Goal: Communication & Community: Participate in discussion

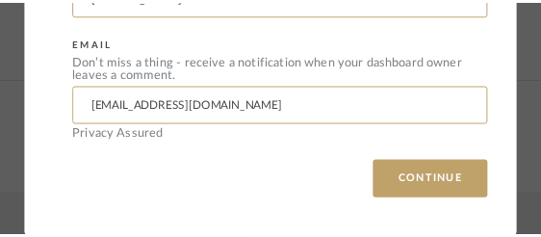
scroll to position [685, 0]
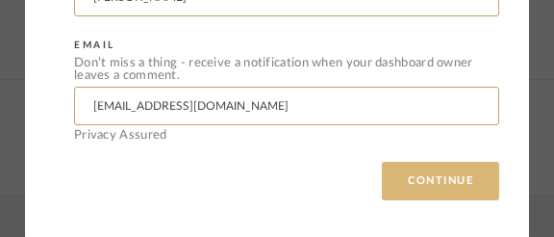
click at [425, 175] on button "CONTINUE" at bounding box center [440, 181] width 117 height 38
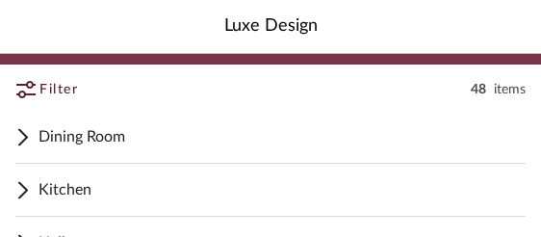
scroll to position [83, 0]
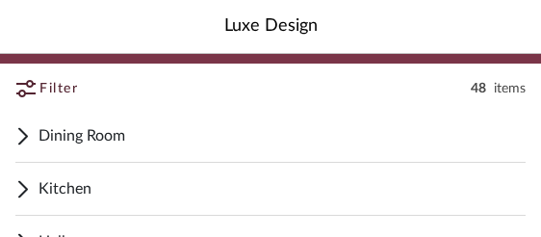
click at [62, 190] on span "Kitchen" at bounding box center [281, 188] width 487 height 23
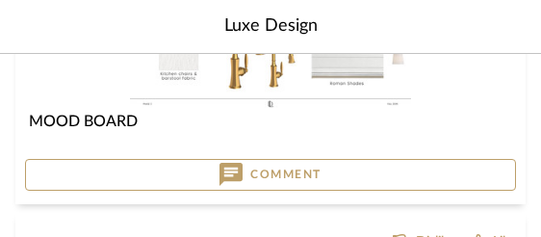
scroll to position [417, 0]
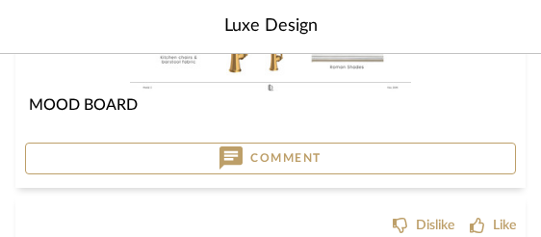
click at [144, 156] on button "Comment" at bounding box center [270, 158] width 491 height 33
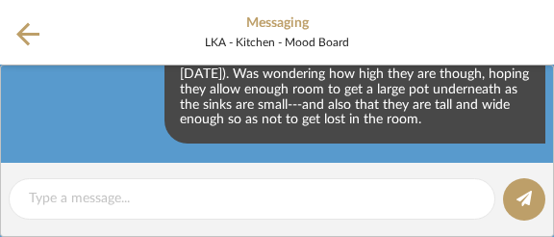
scroll to position [310, 0]
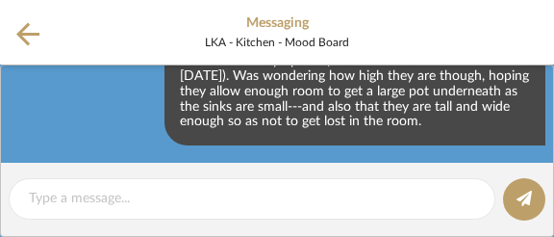
click at [27, 33] on icon at bounding box center [27, 33] width 23 height 23
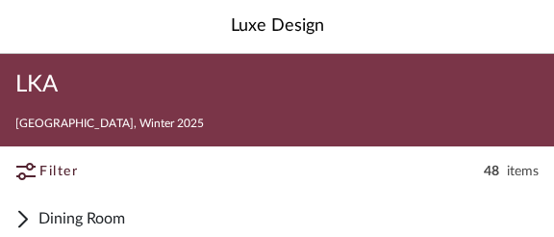
scroll to position [0, 0]
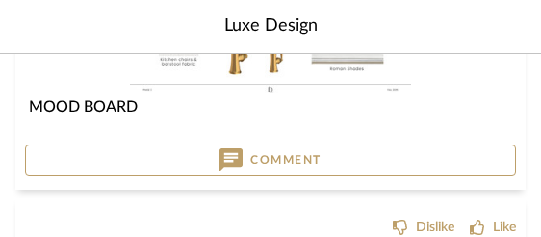
scroll to position [417, 0]
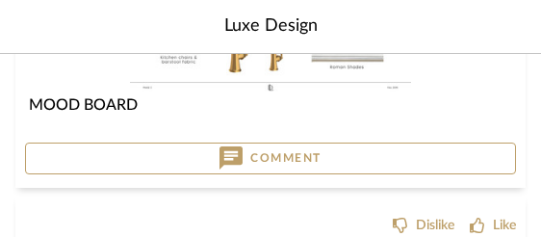
click at [170, 147] on button "Comment" at bounding box center [270, 158] width 491 height 33
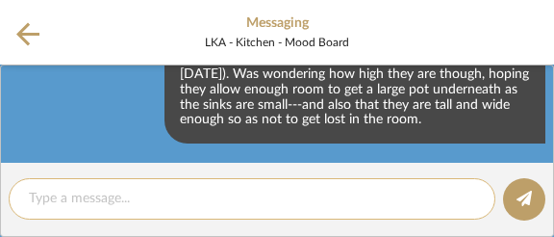
click at [80, 190] on textarea at bounding box center [252, 199] width 447 height 20
type textarea "d"
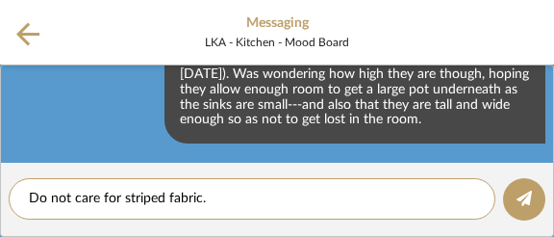
type textarea "Do not care for striped fabric."
click at [26, 33] on icon at bounding box center [27, 33] width 23 height 23
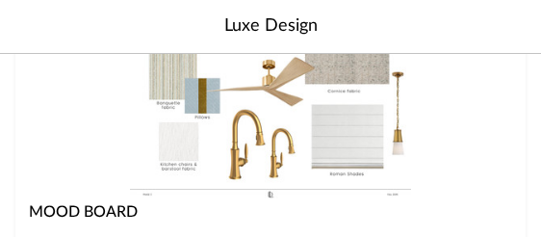
scroll to position [312, 0]
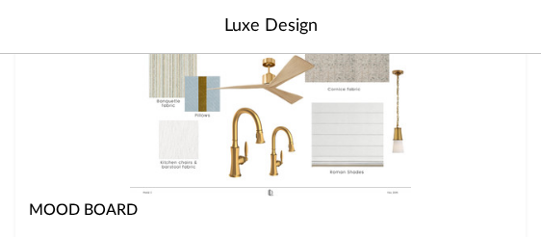
click at [329, 165] on img "0" at bounding box center [270, 117] width 280 height 157
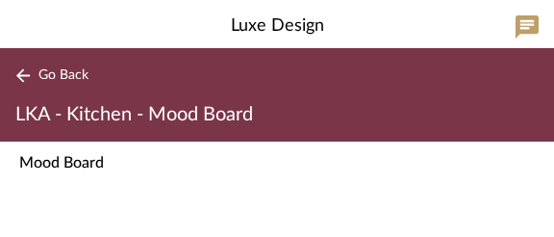
click at [20, 77] on icon at bounding box center [22, 75] width 15 height 14
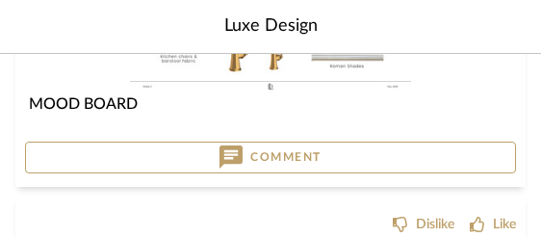
scroll to position [418, 0]
click at [177, 165] on button "Comment" at bounding box center [270, 157] width 491 height 33
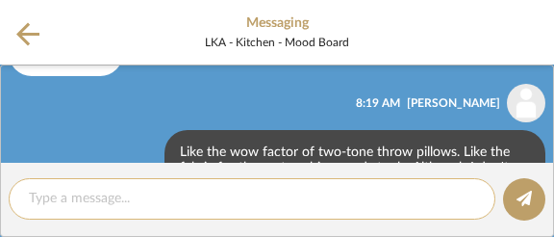
click at [57, 195] on textarea at bounding box center [252, 199] width 447 height 20
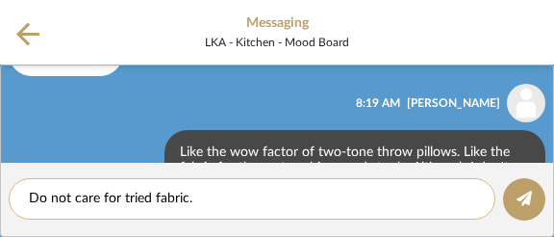
click at [141, 197] on textarea "Do not care for tried fabric." at bounding box center [252, 199] width 447 height 20
click at [222, 203] on textarea "Do not care for striped fabric." at bounding box center [252, 199] width 447 height 20
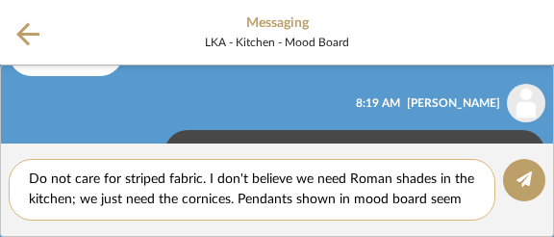
click at [245, 199] on textarea "Do not care for striped fabric. I don't believe we need Roman shades in the kit…" at bounding box center [252, 189] width 447 height 40
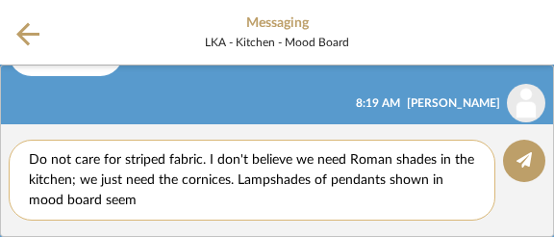
click at [156, 200] on textarea "Do not care for striped fabric. I don't believe we need Roman shades in the kit…" at bounding box center [252, 180] width 447 height 60
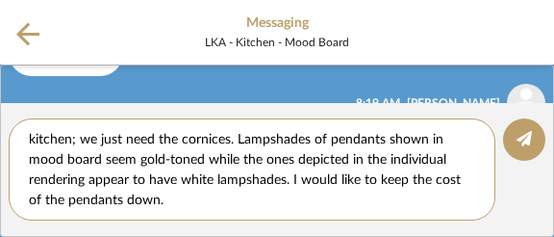
scroll to position [19, 0]
type textarea "Do not care for striped fabric. I don't believe we need Roman shades in the kit…"
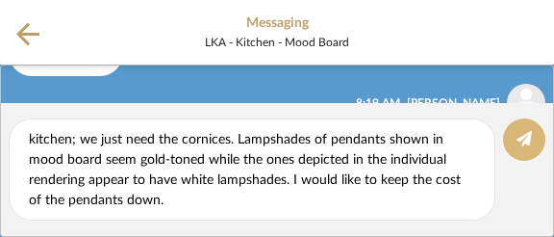
click at [526, 141] on icon at bounding box center [524, 138] width 15 height 15
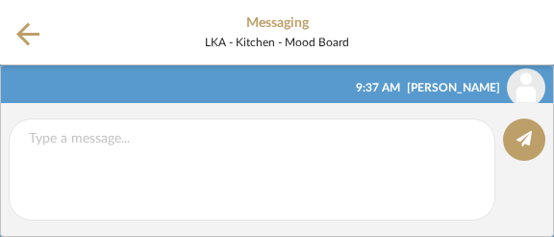
scroll to position [0, 0]
click at [26, 37] on icon at bounding box center [27, 34] width 23 height 24
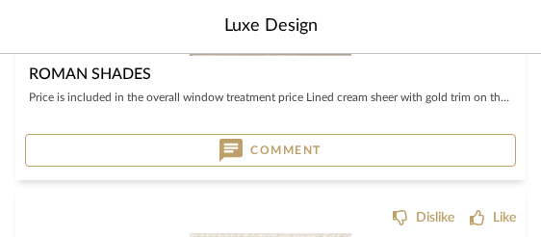
scroll to position [756, 0]
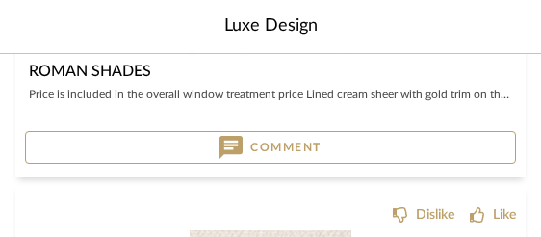
click at [75, 141] on button "Comment" at bounding box center [270, 147] width 491 height 33
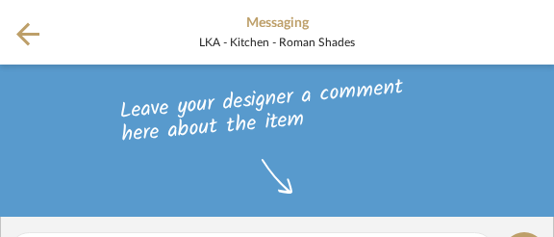
drag, startPoint x: 294, startPoint y: 219, endPoint x: 308, endPoint y: 215, distance: 14.3
click at [294, 187] on div "Leave your designer a comment here about the item" at bounding box center [277, 140] width 554 height 152
click at [277, 184] on icon at bounding box center [277, 176] width 31 height 36
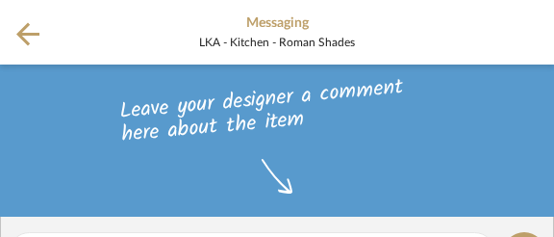
click at [28, 30] on icon at bounding box center [27, 34] width 23 height 24
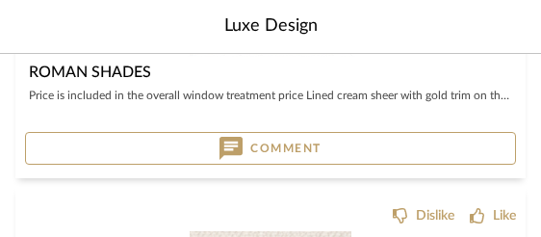
scroll to position [755, 0]
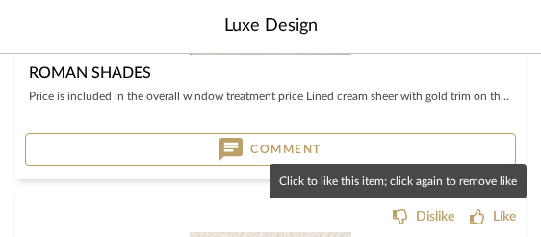
click at [498, 215] on div "Like" at bounding box center [504, 216] width 23 height 19
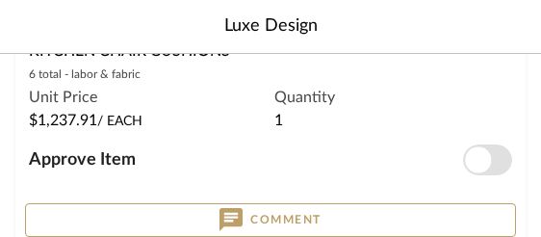
scroll to position [1107, 0]
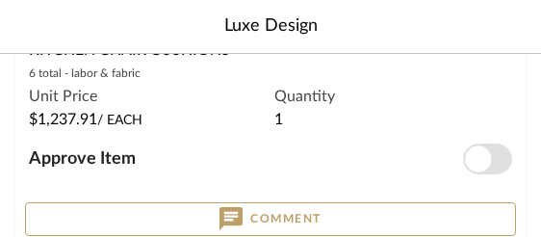
click at [164, 215] on button "Comment" at bounding box center [270, 219] width 491 height 34
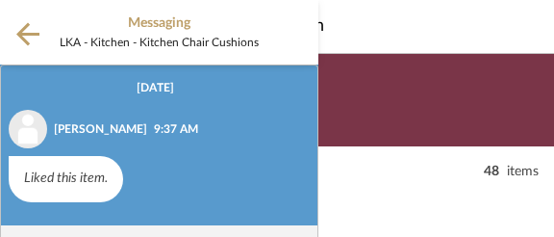
scroll to position [45, 0]
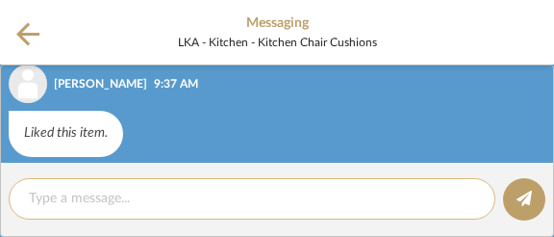
click at [101, 183] on div at bounding box center [252, 198] width 487 height 41
click at [131, 192] on textarea at bounding box center [252, 199] width 447 height 20
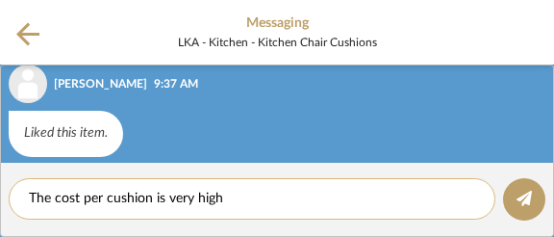
click at [33, 196] on textarea "The cost per cushion is very high" at bounding box center [252, 199] width 447 height 20
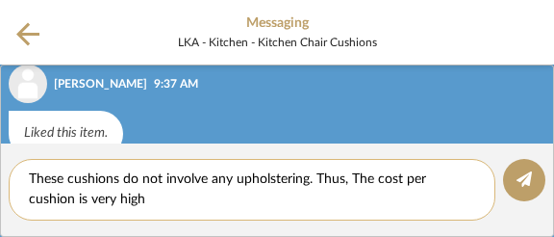
click at [357, 176] on textarea "These cushions do not involve any upholstering. Thus, The cost per cushion is v…" at bounding box center [252, 189] width 447 height 40
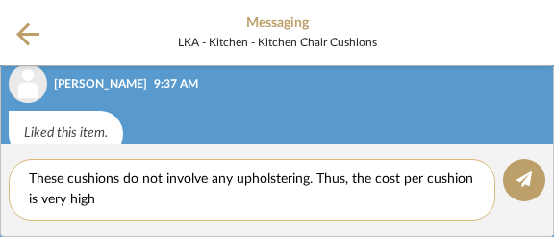
click at [94, 201] on textarea "These cushions do not involve any upholstering. Thus, the cost per cushion is v…" at bounding box center [252, 189] width 447 height 40
click at [113, 195] on textarea "These cushions do not involve any upholstering. Thus, the cost per cushion is v…" at bounding box center [252, 189] width 447 height 40
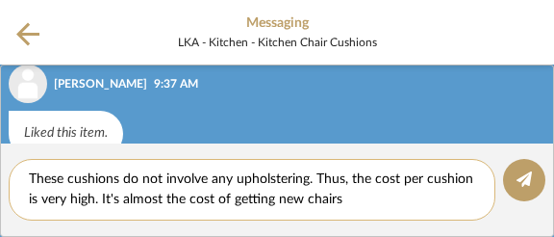
click at [342, 201] on textarea "These cushions do not involve any upholstering. Thus, the cost per cushion is v…" at bounding box center [252, 189] width 447 height 40
type textarea "These cushions do not involve any upholstering. Thus, the cost per cushion is v…"
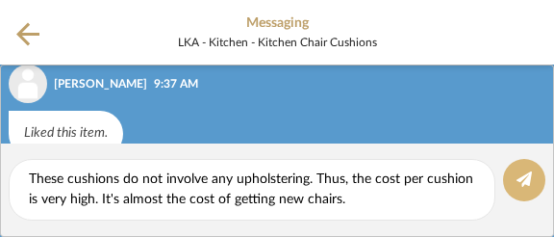
click at [520, 178] on icon at bounding box center [524, 178] width 15 height 15
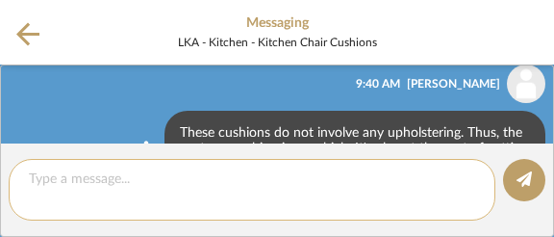
scroll to position [0, 0]
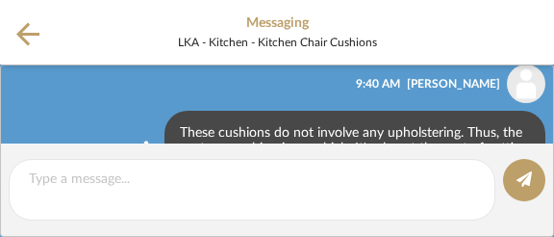
click at [26, 33] on icon at bounding box center [27, 33] width 23 height 23
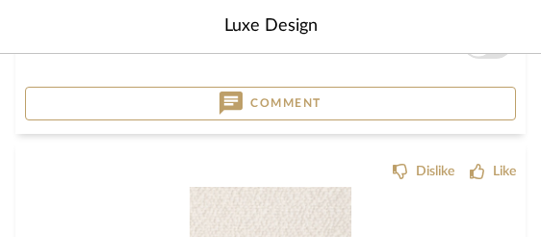
scroll to position [1220, 0]
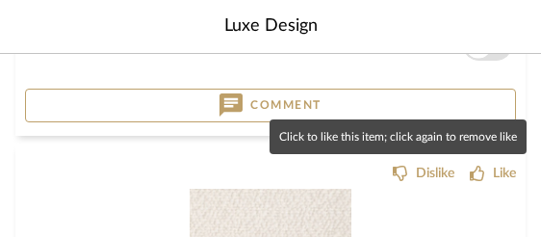
click at [477, 178] on icon at bounding box center [477, 173] width 14 height 15
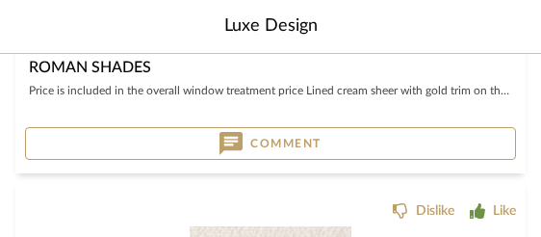
scroll to position [755, 0]
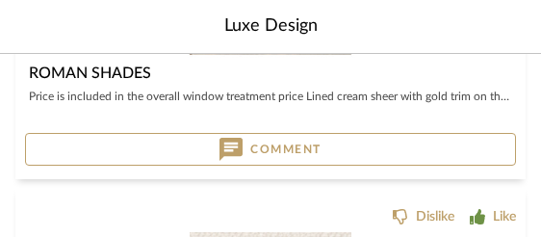
click at [82, 150] on button "Comment" at bounding box center [270, 149] width 491 height 33
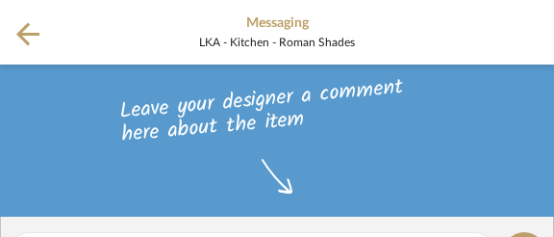
click at [279, 177] on icon at bounding box center [277, 176] width 31 height 36
click at [22, 35] on icon at bounding box center [27, 33] width 23 height 23
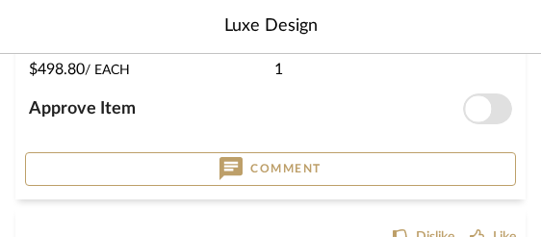
scroll to position [1576, 0]
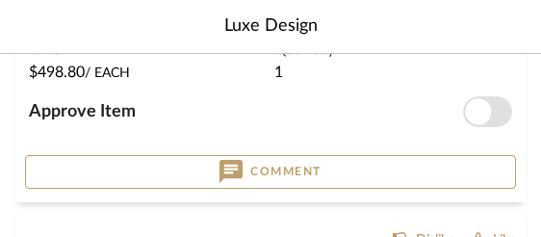
click at [53, 162] on button "Comment" at bounding box center [270, 172] width 491 height 34
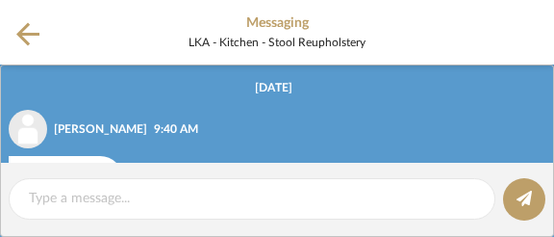
scroll to position [44, 0]
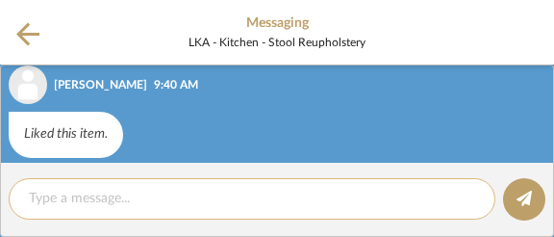
click at [72, 191] on textarea at bounding box center [252, 199] width 447 height 20
click at [31, 199] on textarea "Price is good." at bounding box center [252, 199] width 447 height 20
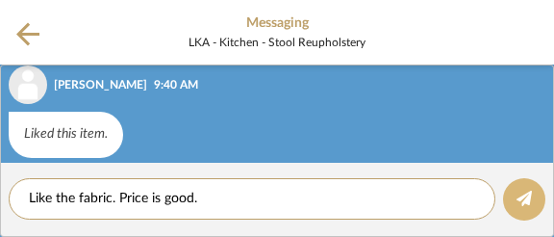
type textarea "Like the fabric. Price is good."
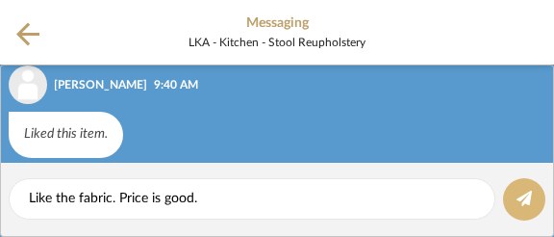
click at [536, 199] on button at bounding box center [524, 199] width 42 height 42
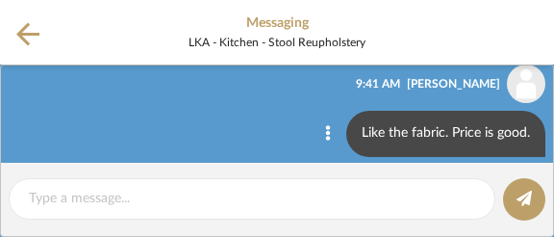
scroll to position [0, 0]
click at [27, 34] on icon at bounding box center [27, 33] width 23 height 23
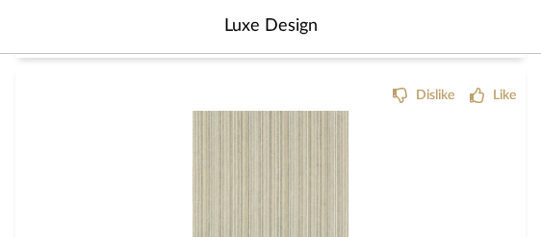
scroll to position [1715, 0]
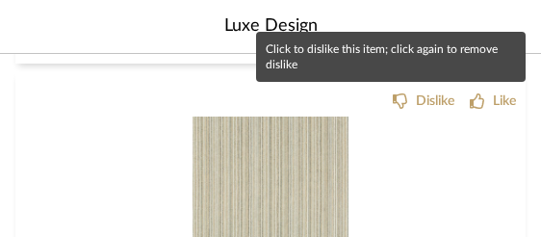
click at [437, 100] on div "Dislike" at bounding box center [435, 100] width 38 height 19
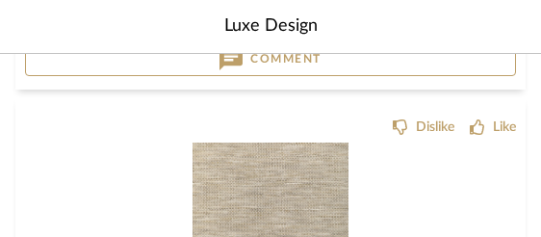
scroll to position [2110, 0]
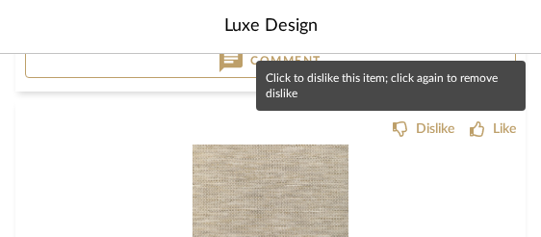
click at [425, 127] on div "Dislike" at bounding box center [435, 128] width 38 height 19
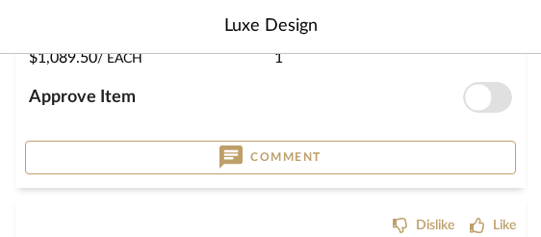
scroll to position [2433, 0]
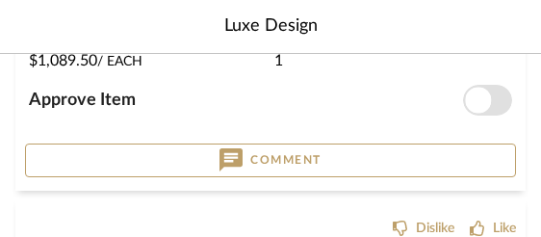
click at [94, 151] on button "Comment" at bounding box center [270, 160] width 491 height 34
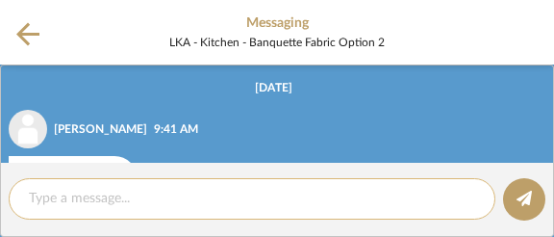
scroll to position [45, 0]
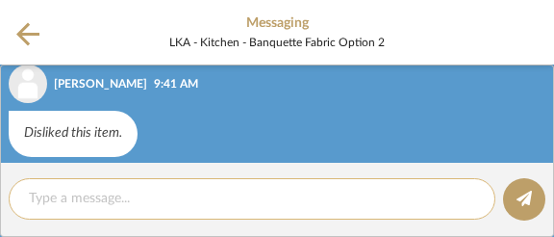
click at [54, 187] on div at bounding box center [252, 198] width 487 height 41
click at [37, 190] on textarea at bounding box center [252, 199] width 447 height 20
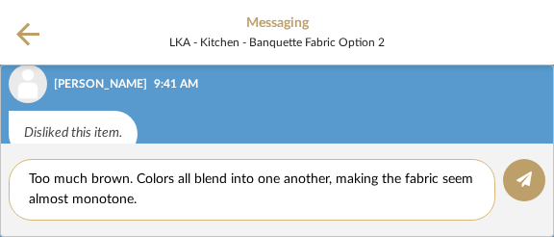
click at [158, 206] on textarea "Too much brown. Colors all blend into one another, making the fabric seem almos…" at bounding box center [252, 189] width 447 height 40
click at [167, 201] on textarea "Too much brown. Colors all blend into one another, making the fabric seem almos…" at bounding box center [252, 189] width 447 height 40
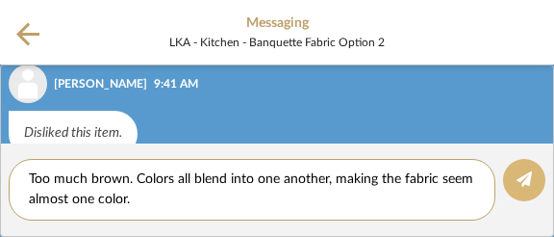
type textarea "Too much brown. Colors all blend into one another, making the fabric seem almos…"
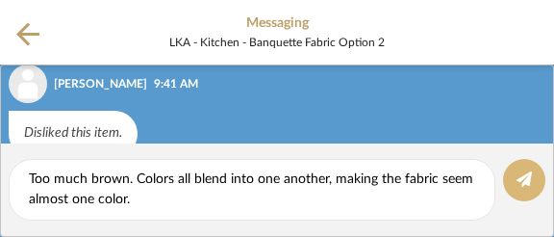
click at [533, 187] on button at bounding box center [524, 180] width 42 height 42
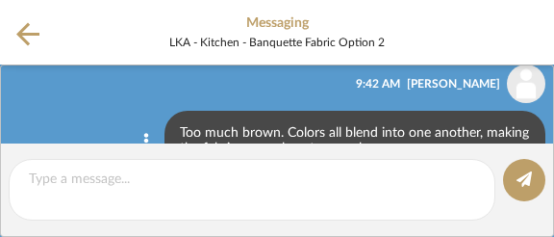
click at [26, 30] on icon at bounding box center [27, 34] width 23 height 24
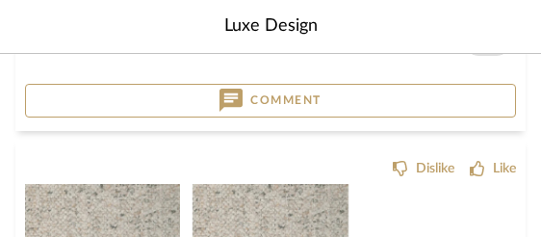
scroll to position [2918, 0]
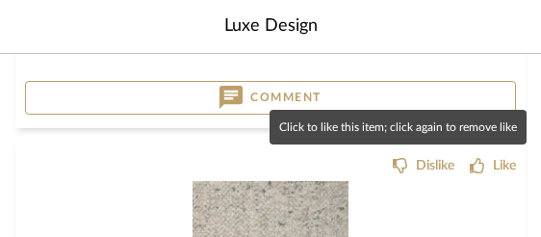
click at [500, 165] on div "Like" at bounding box center [504, 165] width 23 height 19
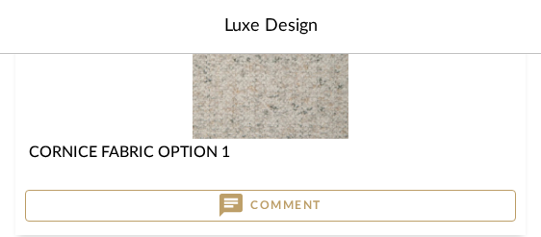
scroll to position [3118, 0]
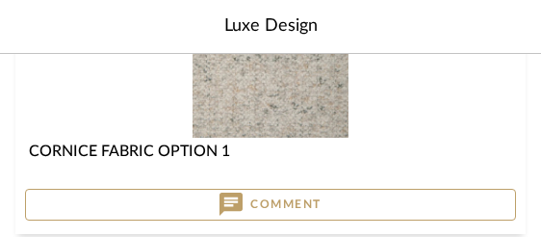
click at [134, 204] on button "Comment" at bounding box center [270, 205] width 491 height 33
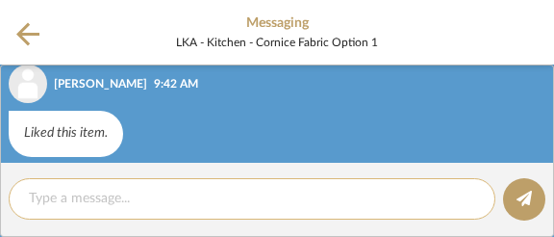
scroll to position [45, 0]
click at [125, 202] on textarea at bounding box center [252, 199] width 447 height 20
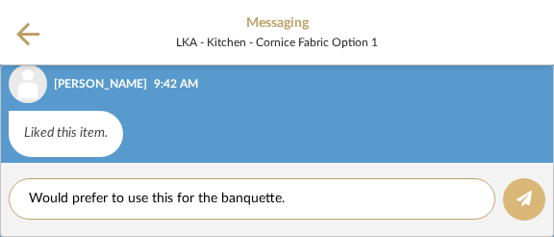
type textarea "Would prefer to use this for the banquette."
click at [529, 202] on icon at bounding box center [524, 198] width 15 height 15
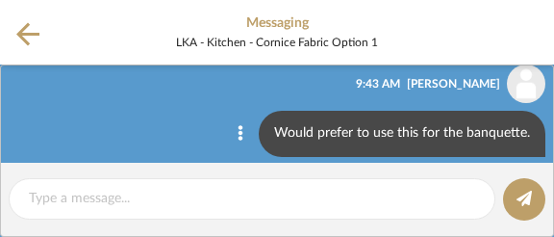
scroll to position [0, 0]
click at [38, 35] on icon at bounding box center [27, 33] width 23 height 23
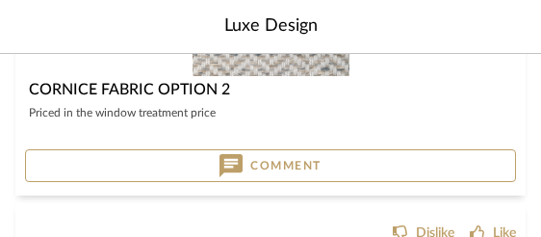
scroll to position [3487, 0]
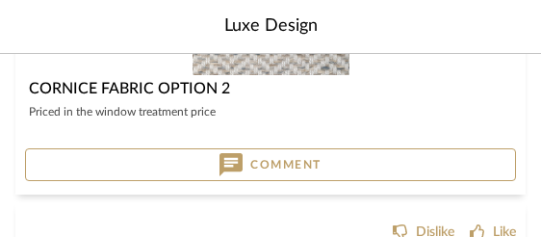
click at [54, 162] on button "Comment" at bounding box center [270, 164] width 491 height 33
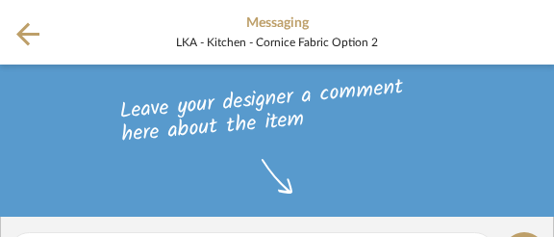
click at [23, 33] on icon at bounding box center [27, 33] width 23 height 23
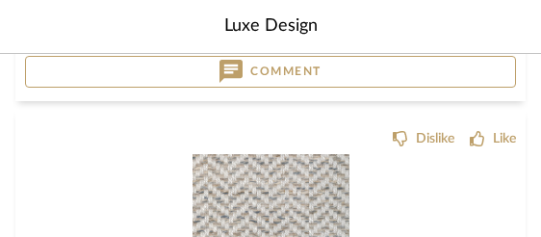
scroll to position [3249, 0]
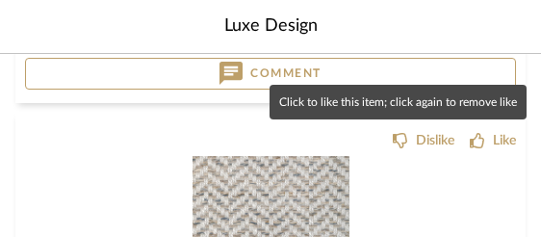
click at [499, 138] on div "Like" at bounding box center [504, 140] width 23 height 19
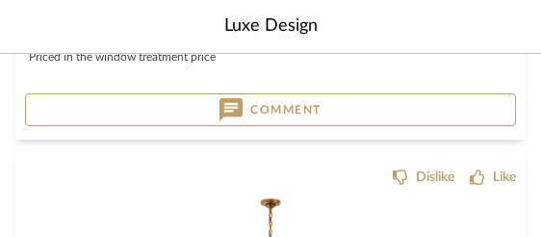
scroll to position [3545, 0]
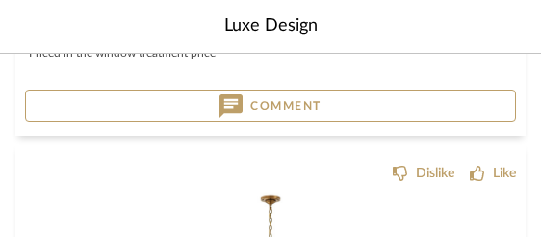
click at [38, 90] on button "Comment" at bounding box center [270, 106] width 491 height 33
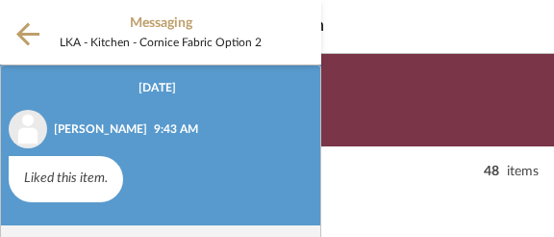
scroll to position [45, 0]
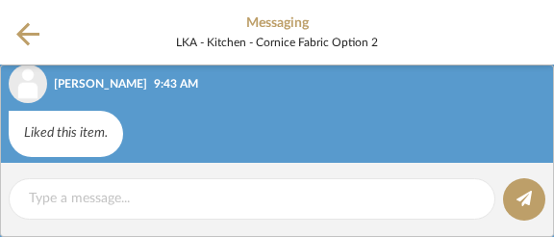
click at [54, 175] on editor-of-message at bounding box center [277, 200] width 554 height 74
click at [63, 175] on editor-of-message at bounding box center [277, 200] width 554 height 74
click at [78, 176] on editor-of-message at bounding box center [277, 200] width 554 height 74
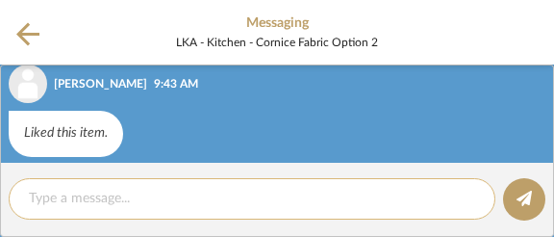
drag, startPoint x: 130, startPoint y: 182, endPoint x: 158, endPoint y: 179, distance: 28.1
click at [133, 182] on div at bounding box center [252, 198] width 487 height 41
click at [71, 196] on textarea at bounding box center [252, 199] width 447 height 20
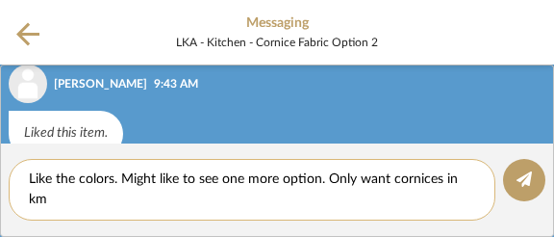
scroll to position [0, 0]
click at [223, 179] on textarea "Like the colors. Might like to see one more option. Only want cornices in kitch…" at bounding box center [252, 189] width 447 height 40
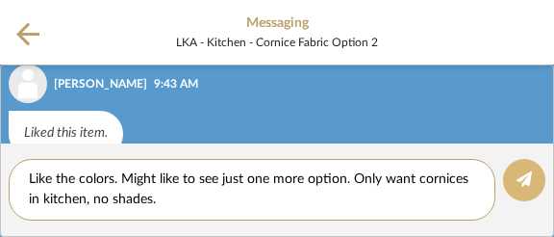
type textarea "Like the colors. Might like to see just one more option. Only want cornices in …"
click at [525, 178] on icon at bounding box center [524, 178] width 15 height 15
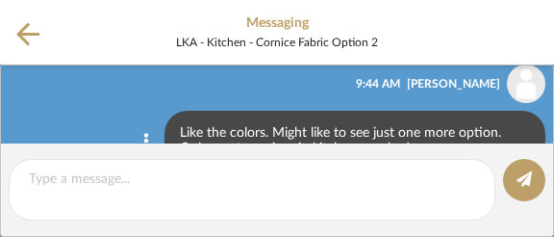
click at [25, 34] on icon at bounding box center [27, 33] width 23 height 23
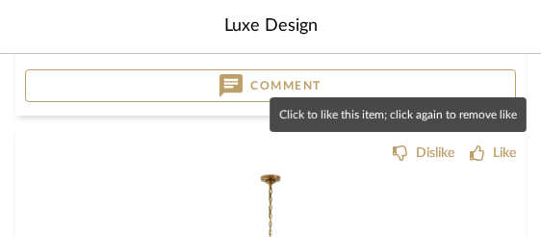
scroll to position [3566, 0]
drag, startPoint x: 480, startPoint y: 150, endPoint x: 445, endPoint y: 149, distance: 35.6
click at [480, 150] on icon at bounding box center [477, 152] width 15 height 15
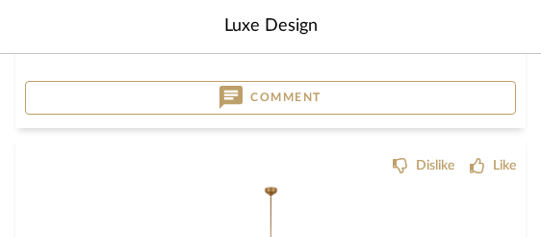
scroll to position [3955, 0]
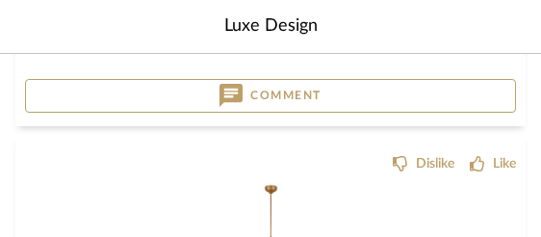
click at [133, 94] on button "Comment" at bounding box center [270, 96] width 491 height 34
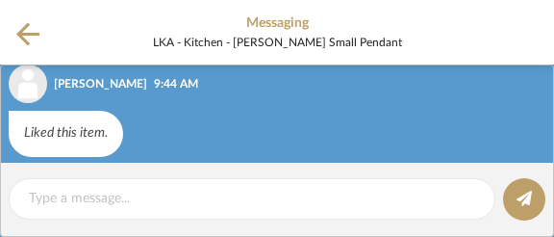
scroll to position [45, 0]
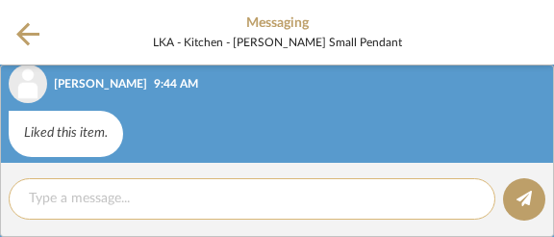
click at [29, 191] on textarea at bounding box center [252, 199] width 447 height 20
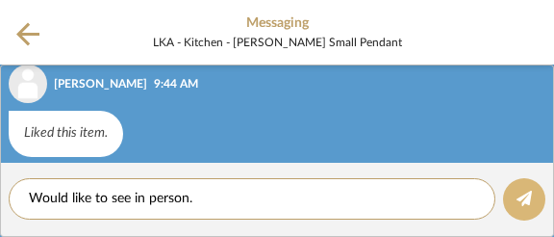
type textarea "Would like to see in person."
drag, startPoint x: 517, startPoint y: 197, endPoint x: 504, endPoint y: 192, distance: 13.4
click at [517, 197] on icon at bounding box center [524, 198] width 15 height 15
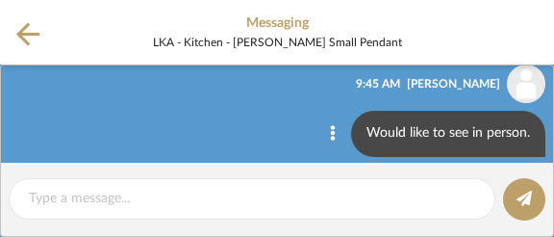
scroll to position [0, 0]
drag, startPoint x: 23, startPoint y: 35, endPoint x: 38, endPoint y: 35, distance: 15.4
click at [23, 35] on icon at bounding box center [27, 34] width 23 height 24
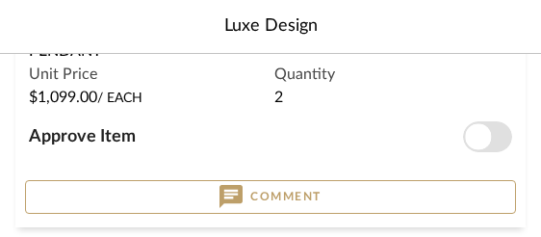
scroll to position [4260, 0]
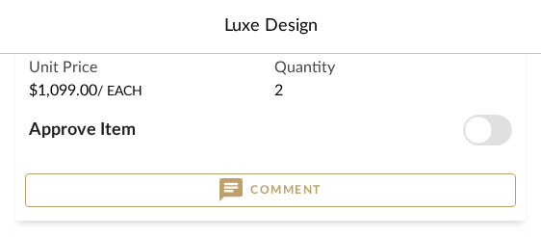
click at [113, 183] on button "Comment" at bounding box center [270, 190] width 491 height 34
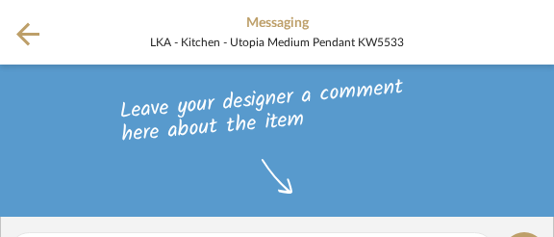
click at [29, 37] on icon at bounding box center [27, 34] width 23 height 24
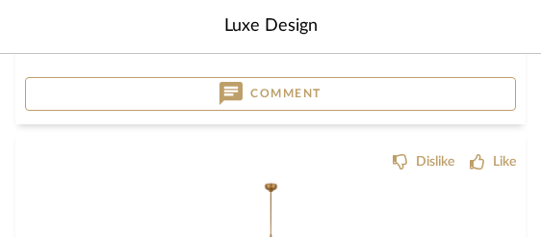
scroll to position [3966, 0]
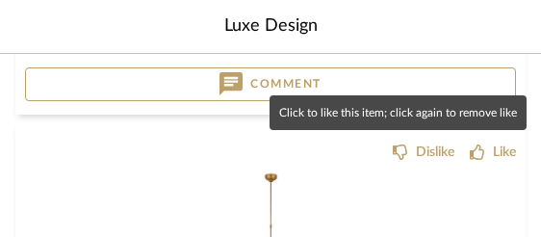
click at [488, 148] on div "Like" at bounding box center [493, 151] width 46 height 19
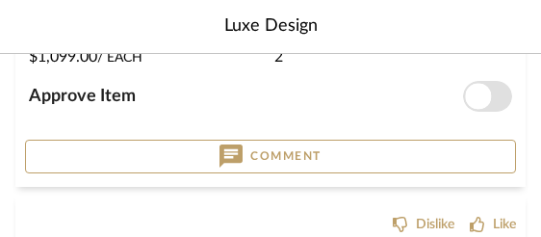
scroll to position [4291, 0]
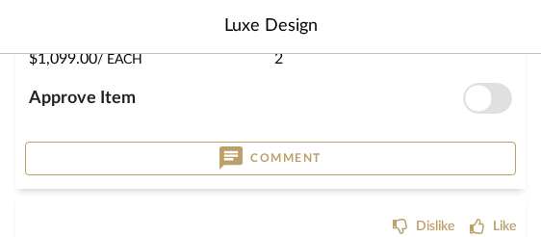
click at [96, 154] on button "Comment" at bounding box center [270, 158] width 491 height 34
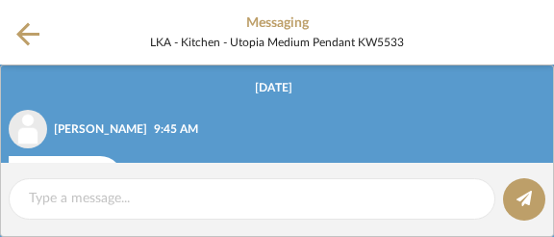
scroll to position [45, 0]
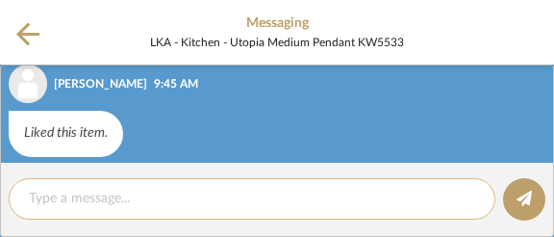
click at [61, 188] on div at bounding box center [252, 198] width 487 height 41
click at [47, 194] on textarea at bounding box center [252, 199] width 447 height 20
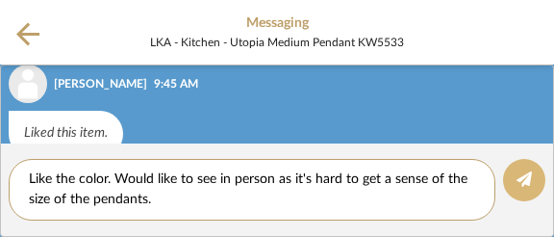
type textarea "Like the color. Would like to see in person as it's hard to get a sense of the …"
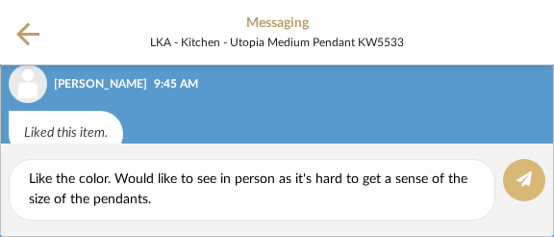
click at [525, 188] on fa-icon at bounding box center [524, 179] width 15 height 15
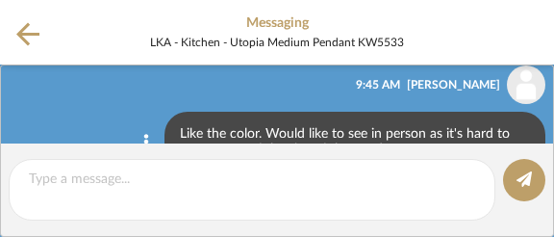
scroll to position [145, 0]
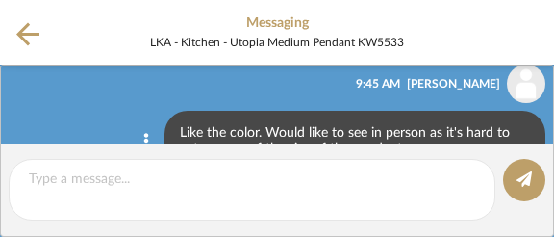
click at [27, 33] on icon at bounding box center [27, 33] width 23 height 23
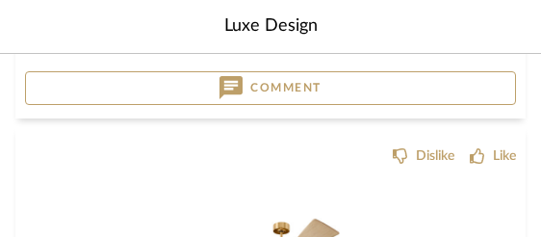
scroll to position [4358, 0]
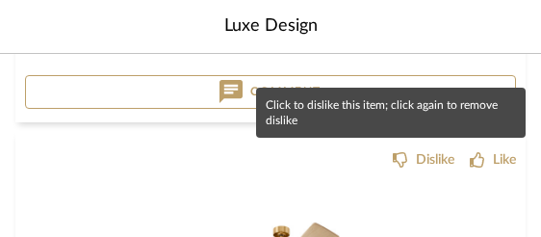
click at [416, 161] on div "Dislike" at bounding box center [435, 159] width 38 height 19
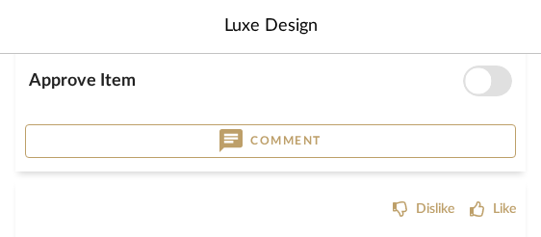
scroll to position [4706, 0]
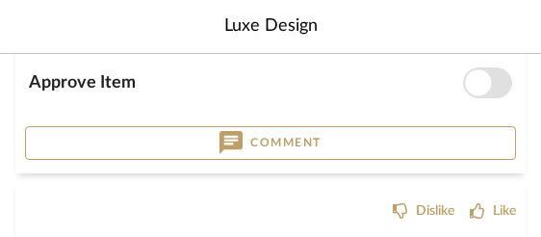
click at [119, 132] on button "Comment" at bounding box center [270, 143] width 491 height 34
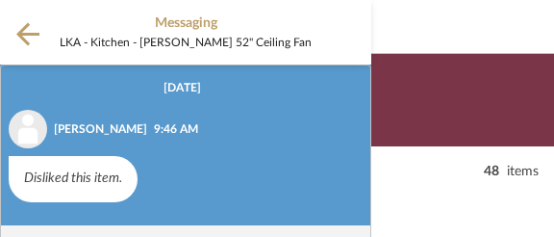
scroll to position [45, 0]
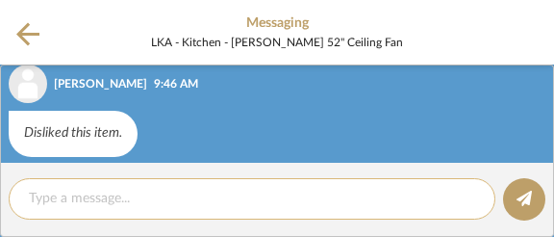
click at [65, 190] on textarea at bounding box center [252, 199] width 447 height 20
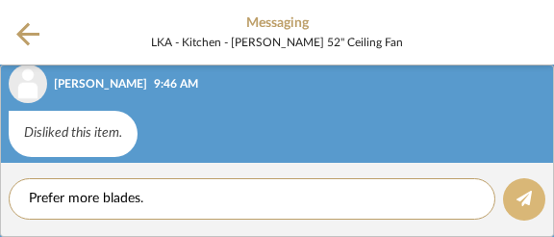
type textarea "Prefer more blades."
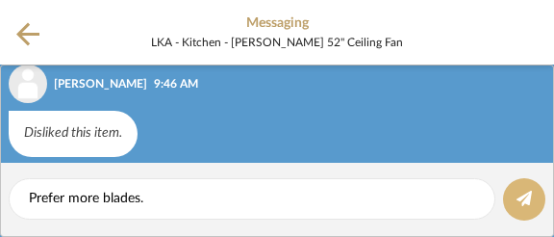
click at [525, 207] on fa-icon at bounding box center [524, 199] width 15 height 15
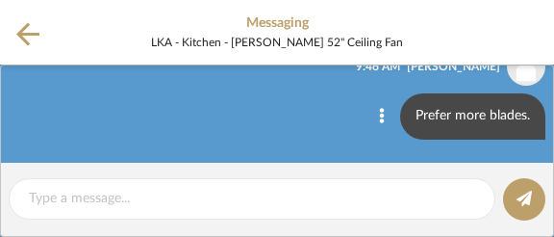
scroll to position [162, 0]
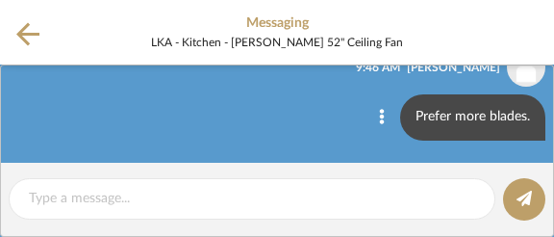
click at [22, 31] on icon at bounding box center [27, 33] width 23 height 23
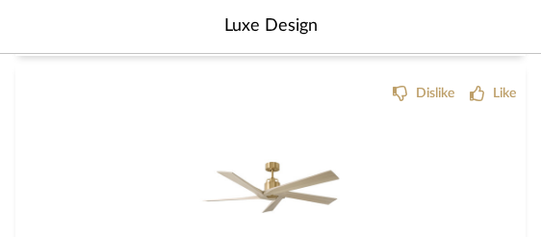
scroll to position [4816, 0]
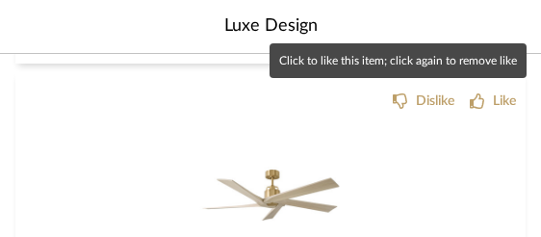
click at [502, 97] on div "Like" at bounding box center [504, 100] width 23 height 19
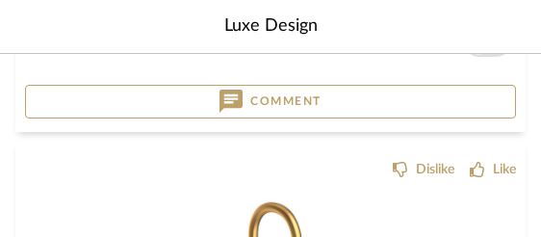
scroll to position [5167, 0]
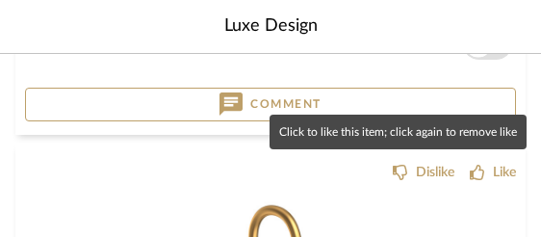
click at [484, 165] on div "Like" at bounding box center [493, 172] width 46 height 19
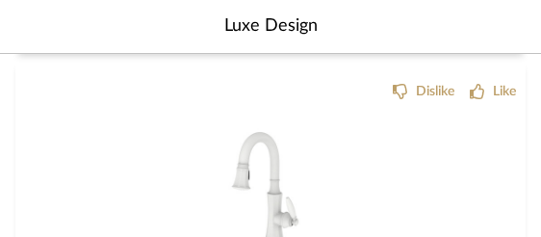
scroll to position [5654, 0]
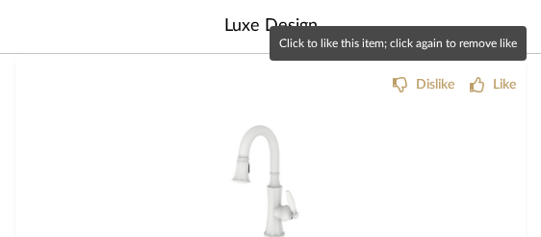
click at [478, 84] on icon at bounding box center [477, 84] width 15 height 15
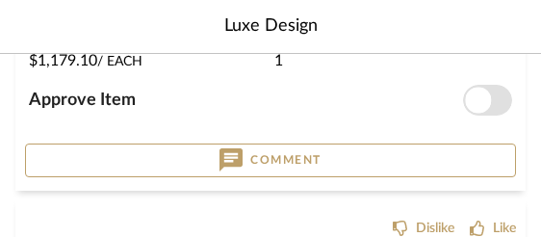
click at [37, 143] on button "Comment" at bounding box center [270, 160] width 491 height 34
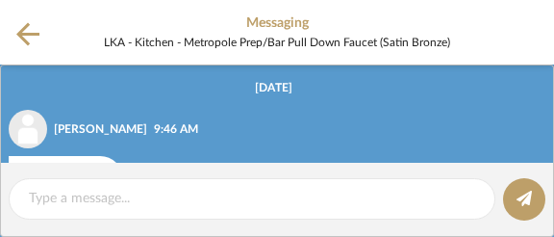
scroll to position [45, 0]
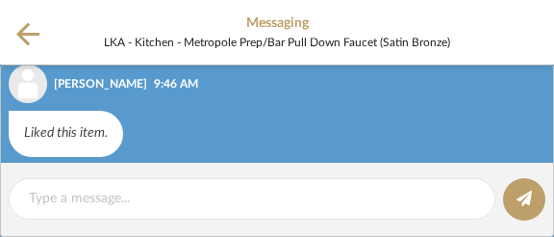
click at [71, 178] on html "Luxe Design LKA [GEOGRAPHIC_DATA], Winter 2025 Filter Items Category Seating (9…" at bounding box center [277, 118] width 554 height 237
drag, startPoint x: 37, startPoint y: 143, endPoint x: 98, endPoint y: 205, distance: 87.1
click at [98, 205] on html "Luxe Design LKA [GEOGRAPHIC_DATA], Winter 2025 Filter Items Category Seating (9…" at bounding box center [277, 118] width 554 height 237
drag, startPoint x: 98, startPoint y: 205, endPoint x: 96, endPoint y: 193, distance: 11.7
click at [96, 193] on html "Luxe Design LKA [GEOGRAPHIC_DATA], Winter 2025 Filter Items Category Seating (9…" at bounding box center [277, 118] width 554 height 237
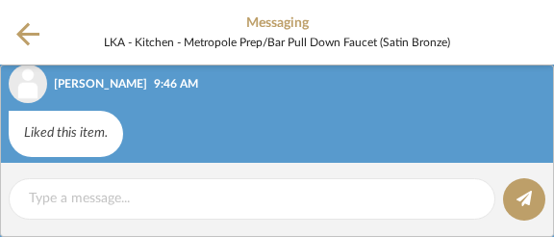
click at [96, 193] on html "Luxe Design LKA [GEOGRAPHIC_DATA], Winter 2025 Filter Items Category Seating (9…" at bounding box center [277, 118] width 554 height 237
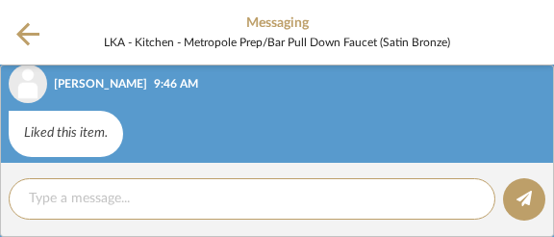
scroll to position [1, 0]
click at [96, 193] on textarea at bounding box center [252, 199] width 447 height 20
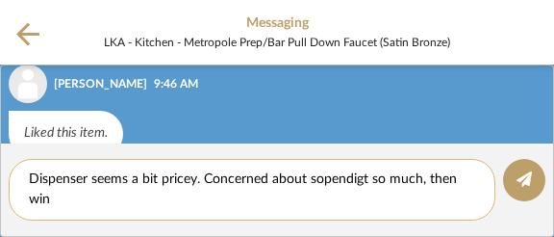
scroll to position [0, 0]
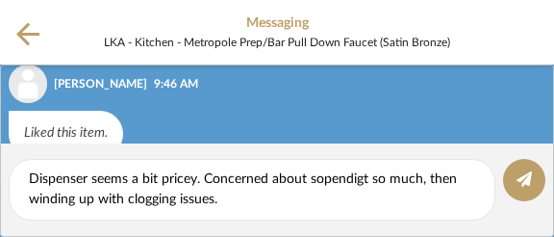
click at [333, 156] on editor-of-message "Dispenser seems a bit pricey. Concerned about sopendigt so much, then winding u…" at bounding box center [277, 189] width 554 height 93
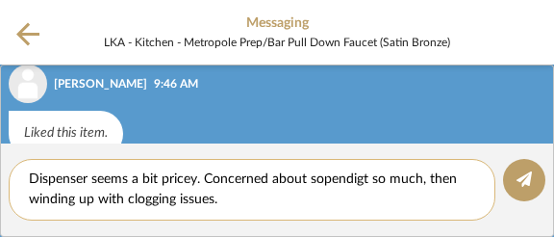
click at [366, 180] on textarea "Dispenser seems a bit pricey. Concerned about sopendigt so much, then winding u…" at bounding box center [252, 189] width 447 height 40
click at [320, 178] on textarea "Dispenser seems a bit pricey. Concerned about sopendi so much, then winding up …" at bounding box center [252, 189] width 447 height 40
click at [346, 179] on textarea "Dispenser seems a bit pricey. Concerned about spendi so much, then winding up w…" at bounding box center [252, 189] width 447 height 40
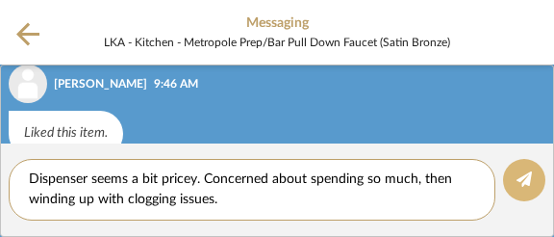
type textarea "Dispenser seems a bit pricey. Concerned about spending so much, then winding up…"
click at [522, 179] on icon at bounding box center [524, 178] width 15 height 15
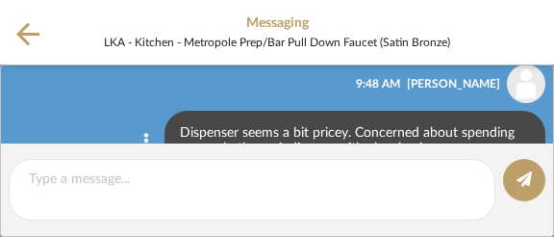
click at [19, 35] on icon at bounding box center [27, 33] width 23 height 23
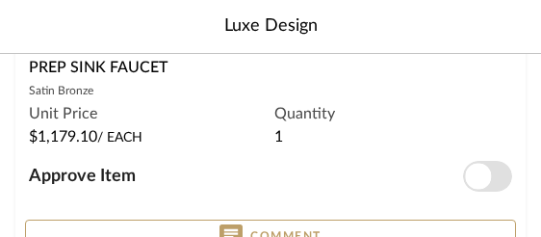
scroll to position [5861, 0]
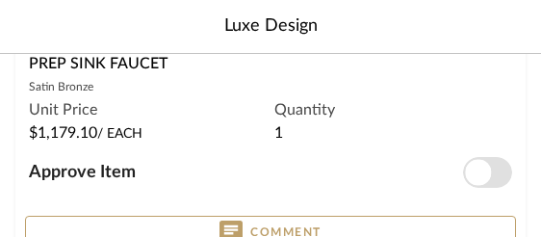
click at [137, 221] on button "Comment" at bounding box center [270, 233] width 491 height 34
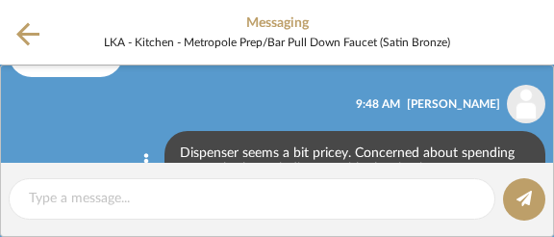
click at [454, 146] on div "Dispenser seems a bit pricey. Concerned about spending so much, then winding up…" at bounding box center [355, 162] width 381 height 62
click at [371, 151] on div "Dispenser seems a bit pricey. Concerned about spending so much, then winding up…" at bounding box center [355, 162] width 381 height 62
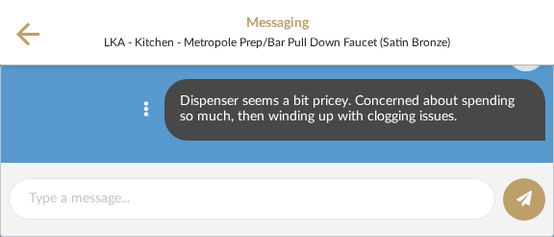
drag, startPoint x: 384, startPoint y: 112, endPoint x: 435, endPoint y: 115, distance: 51.1
click at [384, 112] on div "Dispenser seems a bit pricey. Concerned about spending so much, then winding up…" at bounding box center [355, 110] width 381 height 62
click at [438, 114] on div "Dispenser seems a bit pricey. Concerned about spending so much, then winding up…" at bounding box center [355, 110] width 381 height 62
click at [448, 122] on div "Dispenser seems a bit pricey. Concerned about spending so much, then winding up…" at bounding box center [355, 110] width 381 height 62
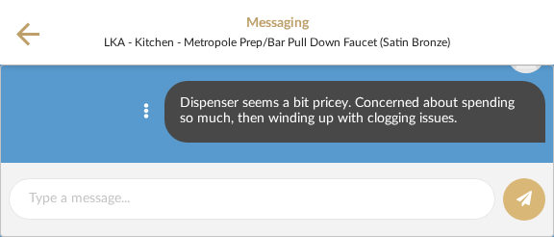
click at [517, 203] on icon at bounding box center [524, 198] width 15 height 15
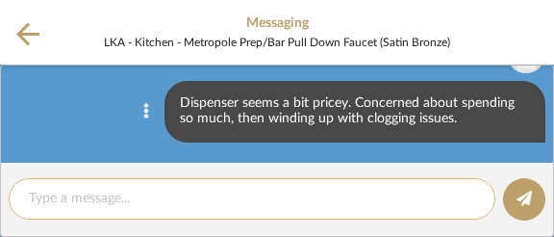
click at [185, 186] on div at bounding box center [252, 198] width 487 height 41
click at [174, 192] on textarea at bounding box center [252, 199] width 447 height 20
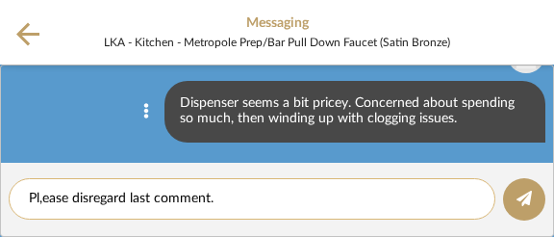
click at [44, 200] on textarea "Pl,ease disregard last comment." at bounding box center [252, 199] width 447 height 20
click at [232, 196] on textarea "Please disregard last comment." at bounding box center [252, 199] width 447 height 20
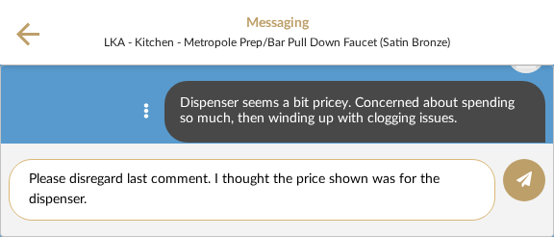
click at [449, 179] on textarea "Please disregard last comment. I thought the price shown was for the dispenser." at bounding box center [252, 189] width 447 height 40
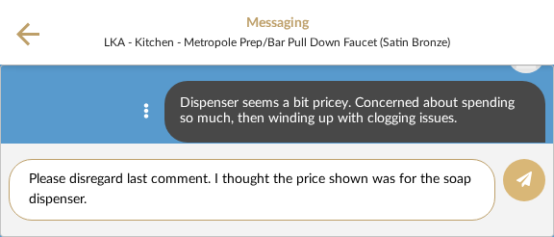
type textarea "Please disregard last comment. I thought the price shown was for the soap dispe…"
click at [525, 175] on icon at bounding box center [524, 178] width 15 height 15
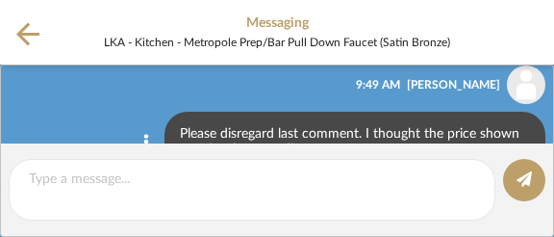
scroll to position [274, 0]
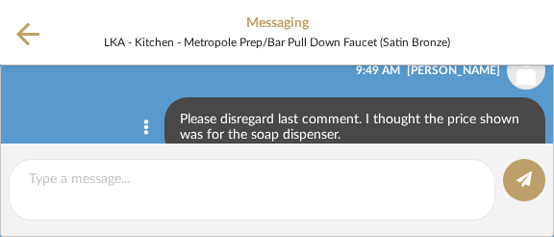
click at [27, 37] on icon at bounding box center [27, 34] width 23 height 24
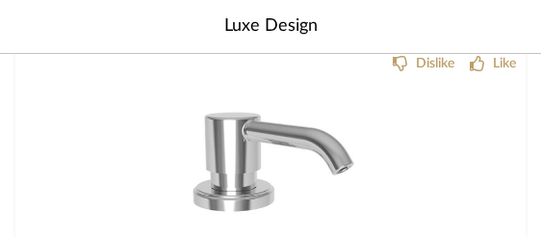
scroll to position [6097, 0]
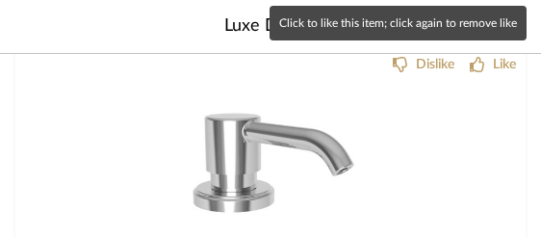
click at [486, 59] on div "Like" at bounding box center [493, 64] width 46 height 19
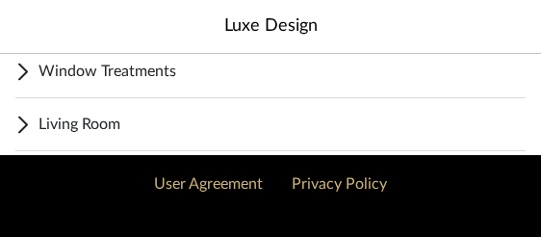
scroll to position [6561, 0]
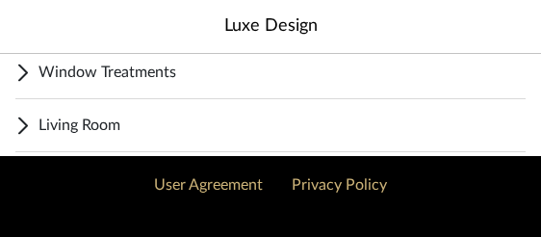
click at [141, 64] on span "Window Treatments" at bounding box center [281, 72] width 487 height 23
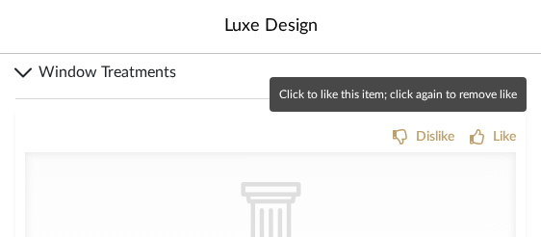
drag, startPoint x: 474, startPoint y: 130, endPoint x: 445, endPoint y: 135, distance: 29.3
click at [474, 129] on icon at bounding box center [477, 136] width 15 height 15
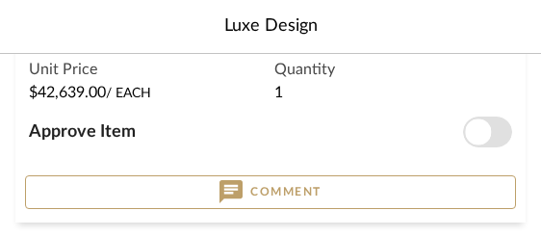
scroll to position [6857, 0]
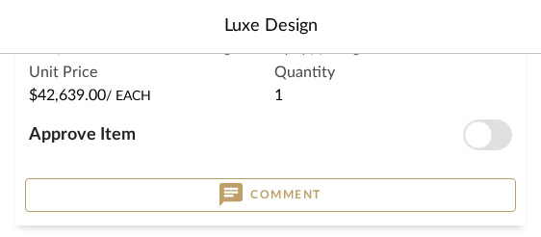
click at [141, 180] on button "Comment" at bounding box center [270, 195] width 491 height 34
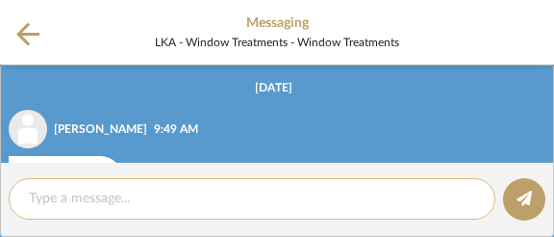
scroll to position [45, 0]
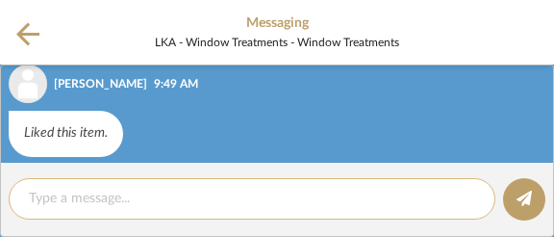
click at [114, 190] on textarea at bounding box center [252, 199] width 447 height 20
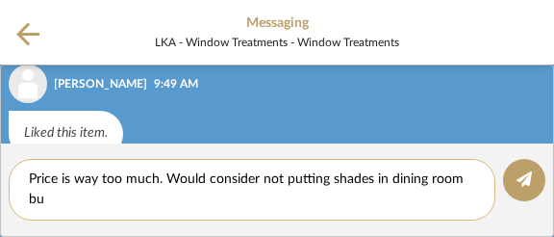
scroll to position [0, 0]
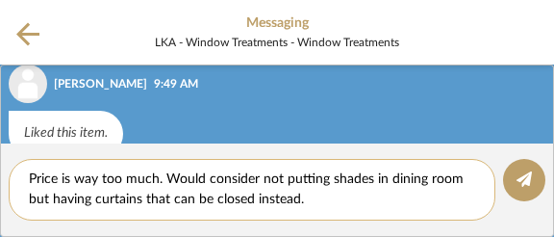
click at [279, 178] on textarea "Price is way too much. Would consider not putting shades in dining room but hav…" at bounding box center [252, 189] width 447 height 40
click at [338, 177] on textarea "Price is way too much. Would consider NOT putting shades in dining room but hav…" at bounding box center [252, 189] width 447 height 40
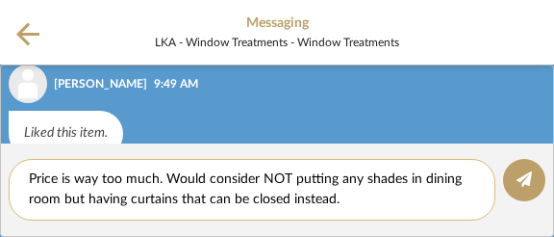
click at [341, 201] on textarea "Price is way too much. Would consider NOT putting any shades in dining room but…" at bounding box center [252, 189] width 447 height 40
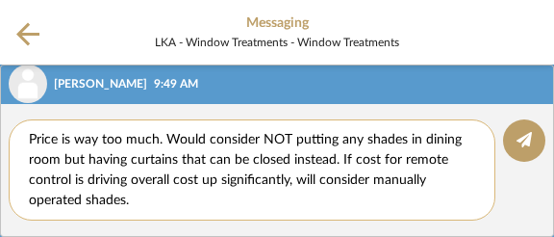
click at [333, 160] on textarea "Price is way too much. Would consider NOT putting any shades in dining room but…" at bounding box center [252, 170] width 447 height 80
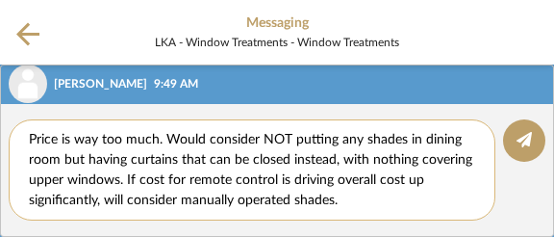
click at [346, 200] on textarea "Price is way too much. Would consider NOT putting any shades in dining room but…" at bounding box center [252, 170] width 447 height 80
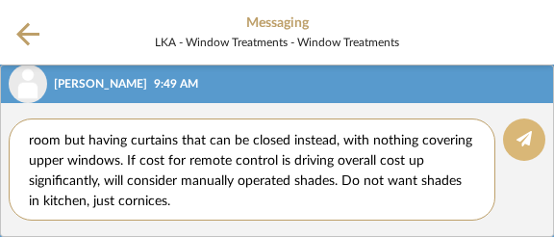
type textarea "Price is way too much. Would consider NOT putting any shades in dining room but…"
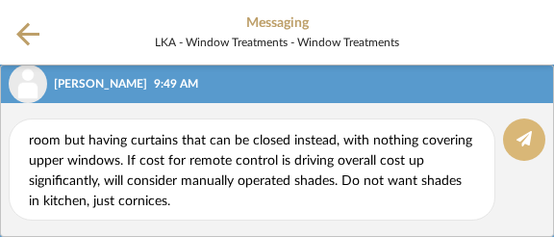
click at [529, 149] on button at bounding box center [524, 139] width 42 height 42
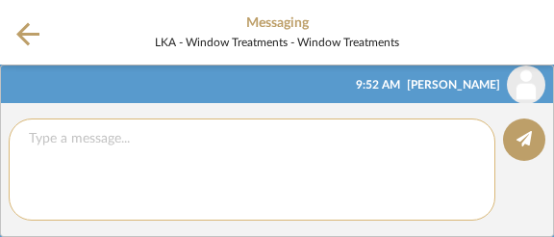
scroll to position [0, 0]
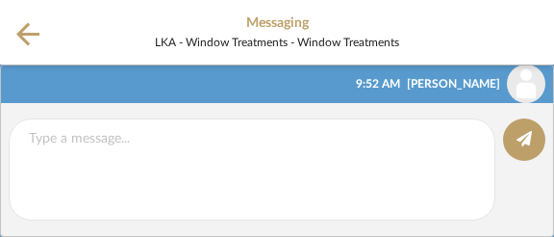
click at [26, 31] on icon at bounding box center [27, 34] width 23 height 24
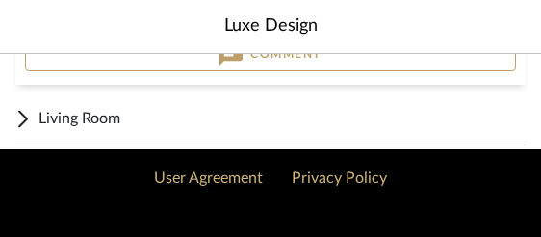
scroll to position [7032, 0]
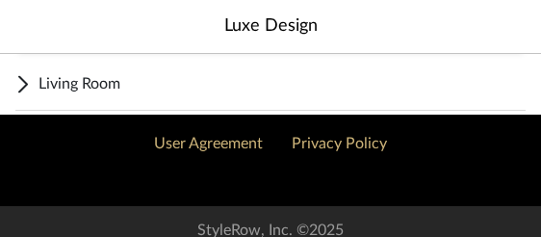
click at [82, 74] on span "Living Room" at bounding box center [281, 83] width 487 height 23
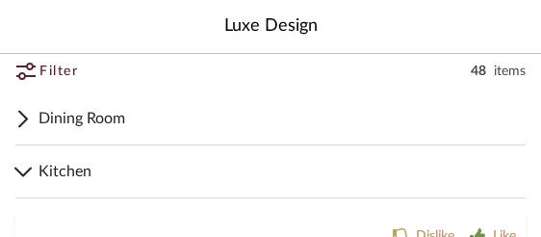
scroll to position [162, 0]
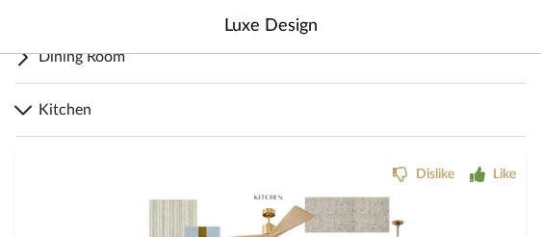
click at [83, 59] on span "Dining Room" at bounding box center [281, 56] width 487 height 23
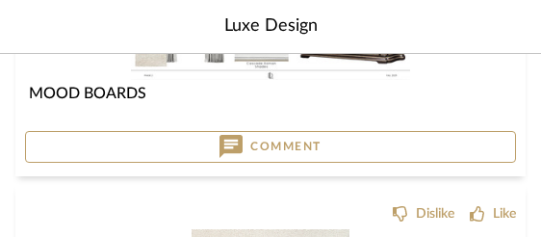
scroll to position [375, 0]
click at [68, 148] on button "Comment" at bounding box center [270, 147] width 491 height 33
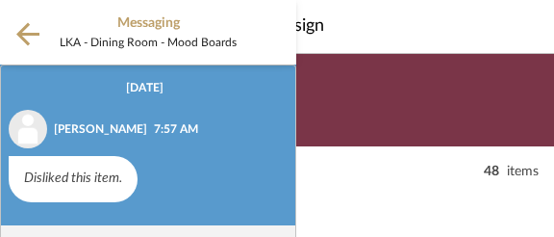
scroll to position [45, 0]
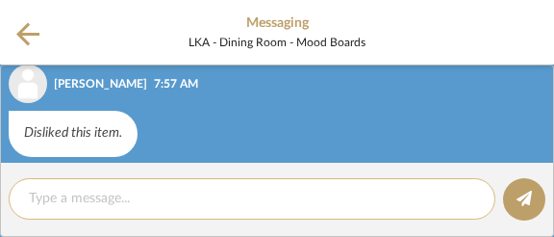
click at [72, 196] on textarea at bounding box center [252, 199] width 447 height 20
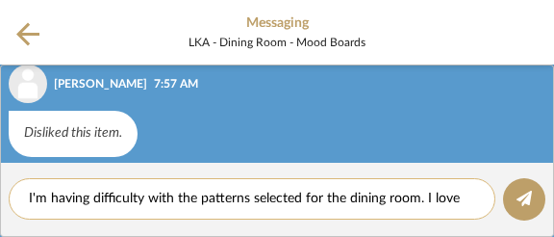
scroll to position [0, 0]
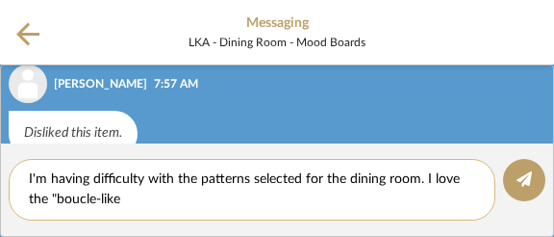
click at [58, 196] on textarea "I'm having difficulty with the patterns selected for the dining room. I love th…" at bounding box center [252, 189] width 447 height 40
click at [123, 200] on textarea "I'm having difficulty with the patterns selected for the dining room. I love th…" at bounding box center [252, 189] width 447 height 40
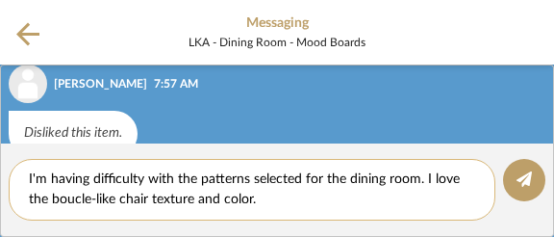
click at [223, 198] on textarea "I'm having difficulty with the patterns selected for the dining room. I love th…" at bounding box center [252, 189] width 447 height 40
click at [273, 203] on textarea "I'm having difficulty with the patterns selected for the dining room. I love th…" at bounding box center [252, 189] width 447 height 40
click at [352, 196] on textarea "I'm having difficulty with the patterns selected for the dining room. I love th…" at bounding box center [252, 189] width 447 height 40
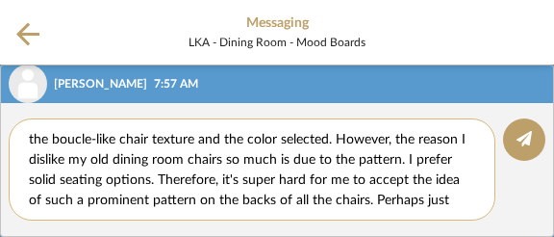
scroll to position [38, 0]
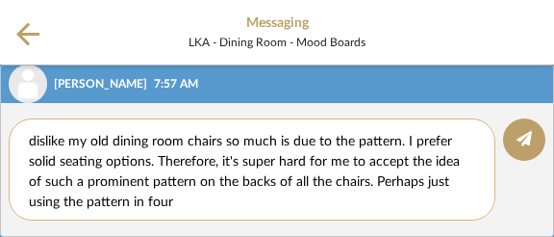
click at [142, 201] on textarea "I'm having difficulty with the patterns selected for the dining room. I love th…" at bounding box center [259, 169] width 461 height 81
click at [189, 204] on textarea "I'm having difficulty with the patterns selected for the dining room. I love th…" at bounding box center [259, 169] width 461 height 81
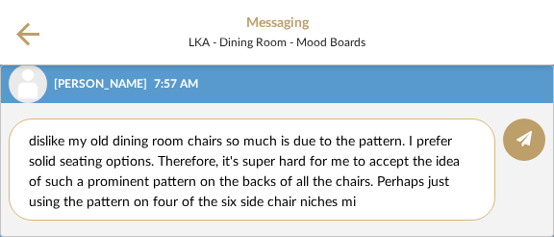
scroll to position [0, 0]
click at [422, 183] on textarea "I'm having difficulty with the patterns selected for the dining room. I love th…" at bounding box center [259, 169] width 461 height 81
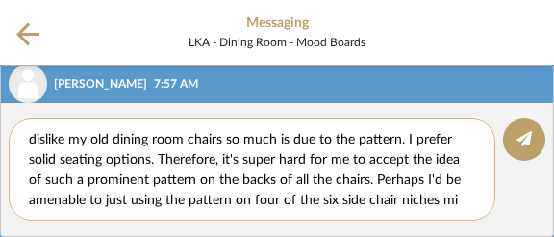
click at [456, 200] on textarea "I'm having difficulty with the patterns selected for the dining room. I love th…" at bounding box center [259, 169] width 461 height 81
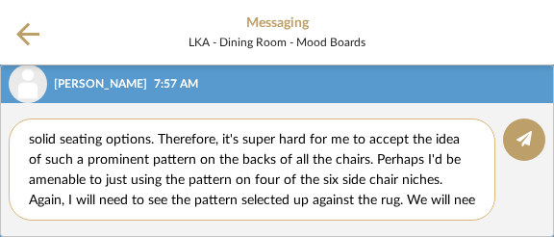
scroll to position [77, 0]
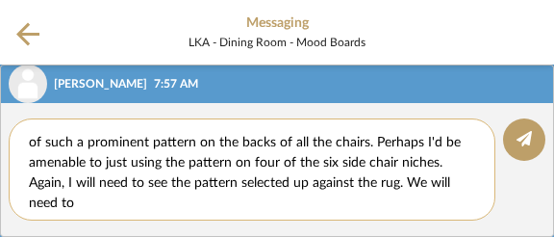
click at [406, 181] on textarea "I'm having difficulty with the patterns selected for the dining room. I love th…" at bounding box center [259, 169] width 461 height 81
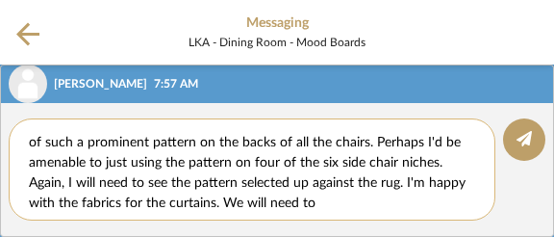
scroll to position [1, 0]
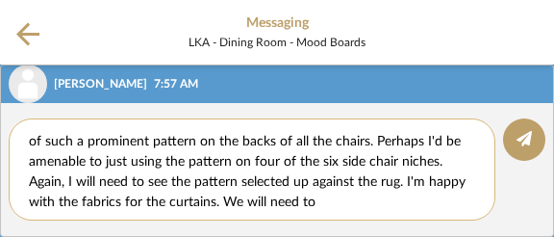
click at [358, 201] on textarea "I'm having difficulty with the patterns selected for the dining room. I love th…" at bounding box center [259, 169] width 461 height 81
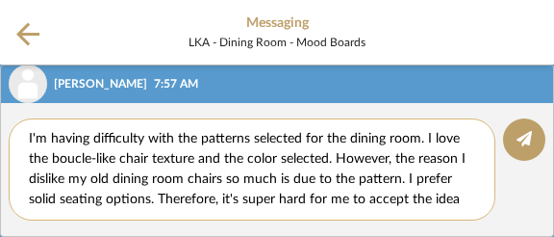
scroll to position [0, 0]
click at [115, 178] on textarea "I'm having difficulty with the patterns selected for the dining room. I love th…" at bounding box center [259, 169] width 461 height 81
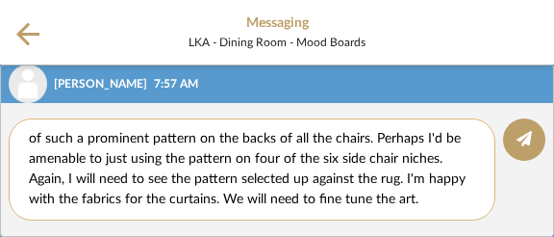
scroll to position [79, 0]
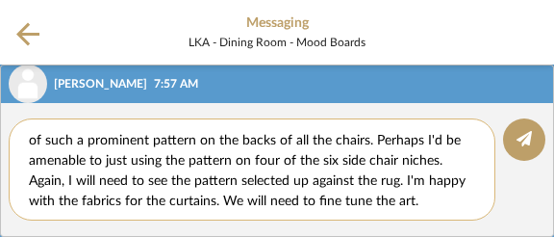
click at [434, 162] on textarea "I'm having difficulty with the patterns selected for the dining room. I love th…" at bounding box center [259, 169] width 461 height 81
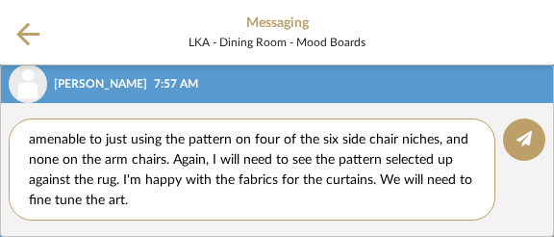
scroll to position [99, 0]
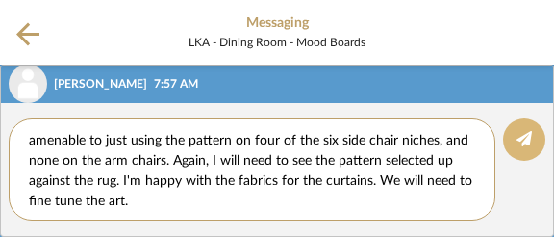
type textarea "I'm having difficulty with the patterns selected for the dining room. I love th…"
click at [530, 144] on icon at bounding box center [524, 138] width 15 height 15
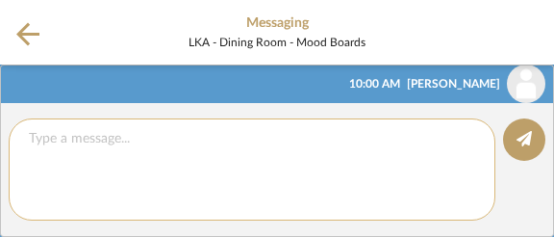
scroll to position [0, 0]
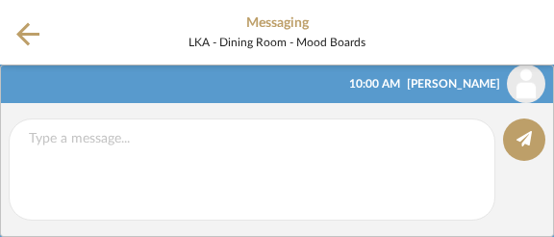
click at [28, 33] on icon at bounding box center [27, 33] width 23 height 23
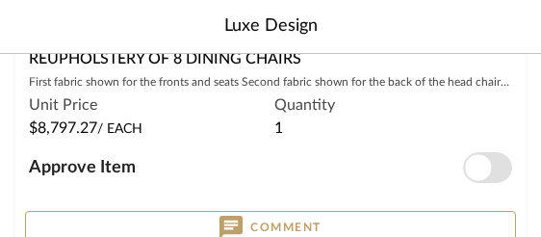
scroll to position [714, 0]
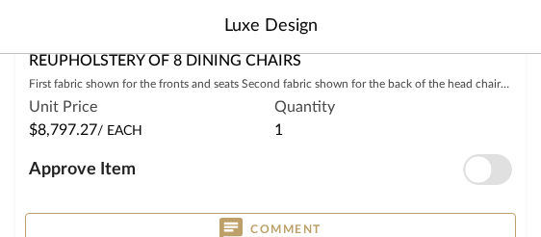
click at [66, 218] on button "Comment" at bounding box center [270, 230] width 491 height 34
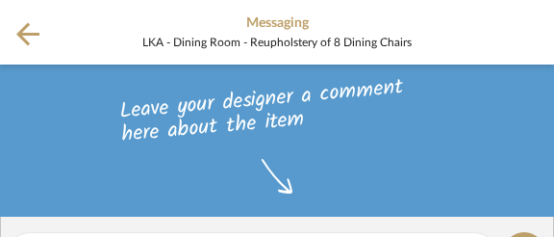
scroll to position [2, 0]
click at [134, 208] on div "Leave your designer a comment here about the item" at bounding box center [277, 140] width 554 height 152
click at [187, 158] on div "Leave your designer a comment here about the item" at bounding box center [277, 140] width 554 height 152
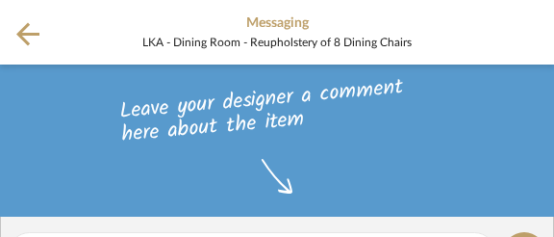
click at [31, 33] on icon at bounding box center [27, 33] width 23 height 23
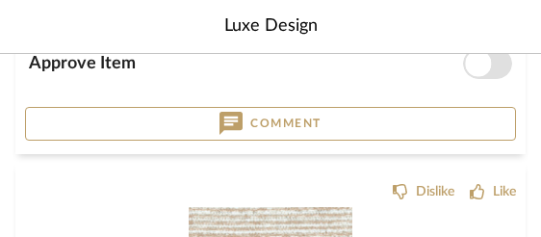
click at [43, 108] on button "Comment" at bounding box center [270, 124] width 491 height 34
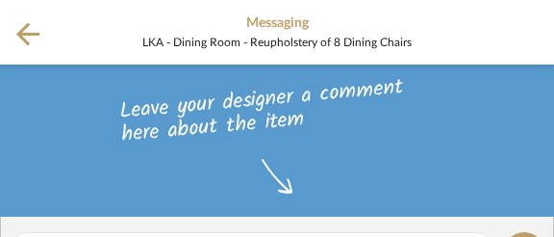
click at [30, 29] on icon at bounding box center [27, 34] width 23 height 24
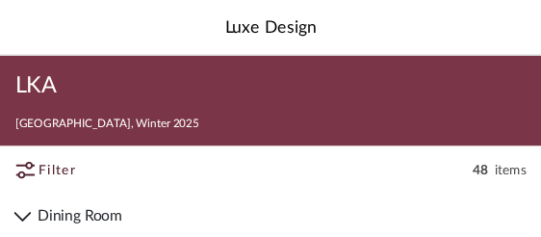
scroll to position [820, 0]
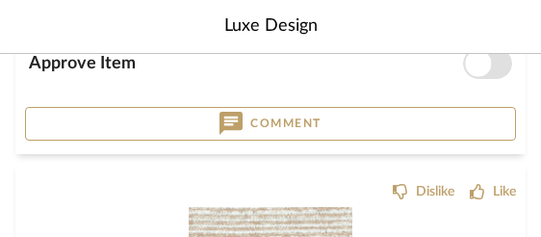
click at [84, 129] on button "Comment" at bounding box center [270, 124] width 491 height 34
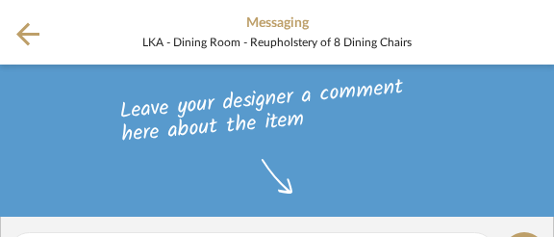
click at [19, 33] on icon at bounding box center [27, 33] width 23 height 23
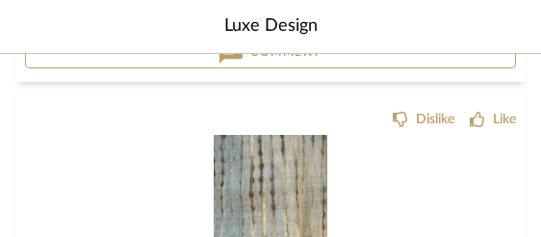
scroll to position [1223, 0]
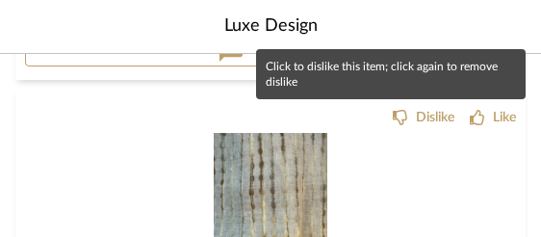
click at [428, 116] on div "Dislike" at bounding box center [435, 117] width 38 height 19
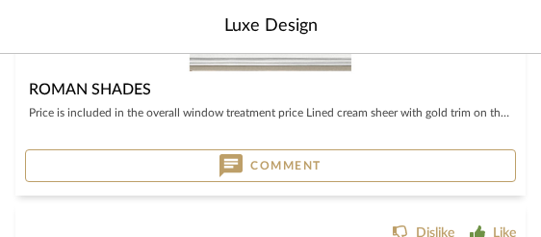
scroll to position [1766, 0]
click at [349, 163] on button "Comment" at bounding box center [270, 165] width 491 height 33
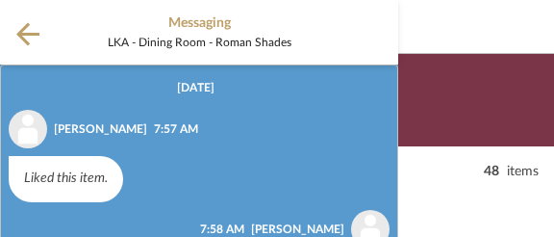
scroll to position [225, 0]
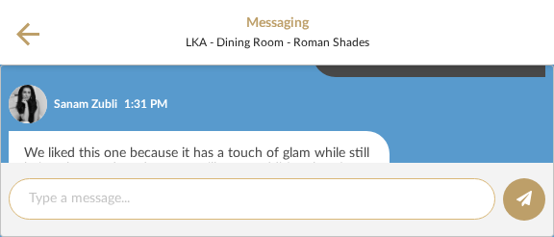
click at [81, 202] on textarea at bounding box center [252, 199] width 447 height 20
type textarea "M"
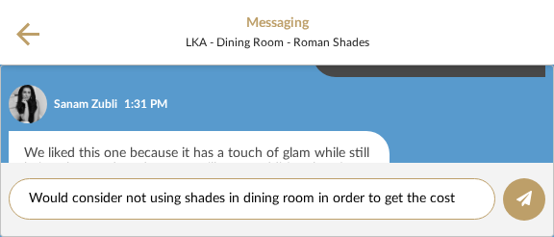
scroll to position [0, 0]
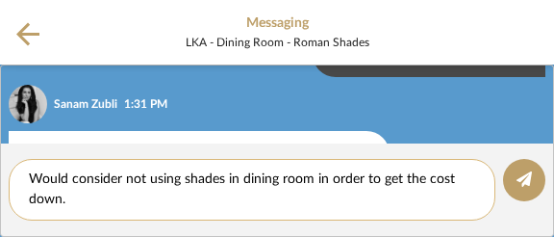
click at [31, 177] on textarea "Would consider not using shades in dining room in order to get the cost down." at bounding box center [252, 189] width 447 height 40
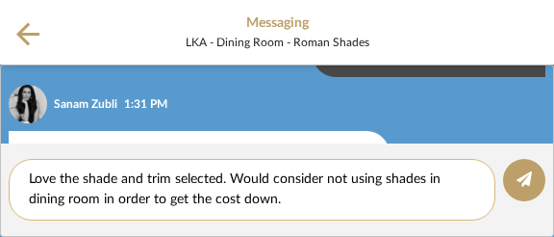
click at [244, 176] on textarea "Love the shade and trim selected. Would consider not using shades in dining roo…" at bounding box center [252, 189] width 447 height 40
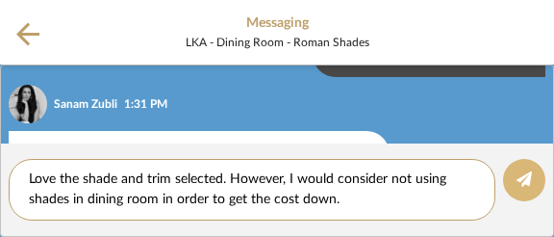
type textarea "Love the shade and trim selected. However, I would consider not using shades in…"
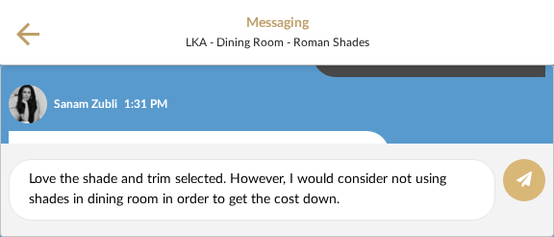
click at [525, 179] on icon at bounding box center [524, 178] width 15 height 15
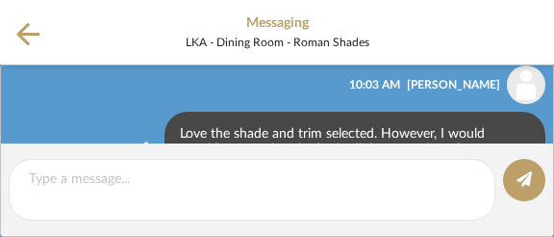
click at [27, 35] on icon at bounding box center [27, 34] width 23 height 24
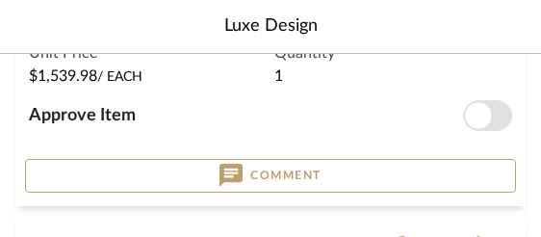
scroll to position [2175, 0]
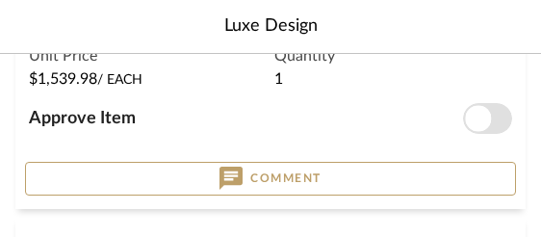
click at [63, 178] on button "Comment" at bounding box center [270, 179] width 491 height 34
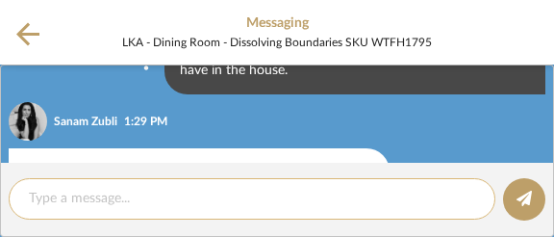
scroll to position [238, 0]
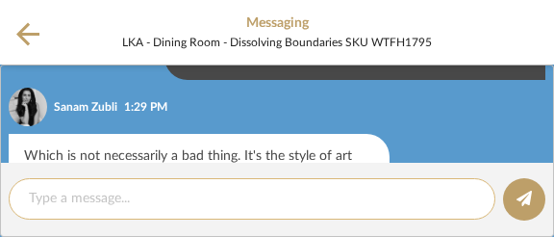
click at [62, 196] on textarea at bounding box center [252, 199] width 447 height 20
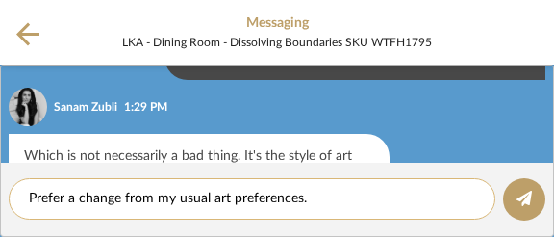
scroll to position [0, 0]
type textarea "Prefer a change from my usual art preferences."
click at [521, 201] on icon at bounding box center [524, 198] width 15 height 15
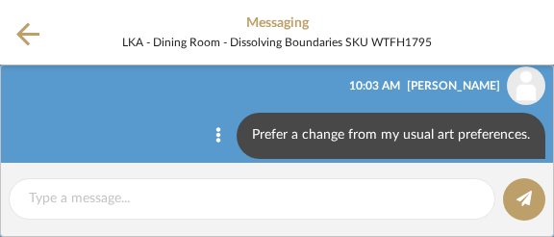
click at [23, 35] on icon at bounding box center [27, 33] width 23 height 23
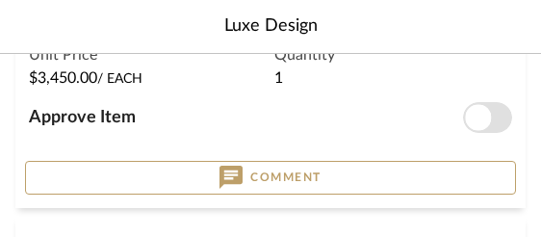
scroll to position [2597, 0]
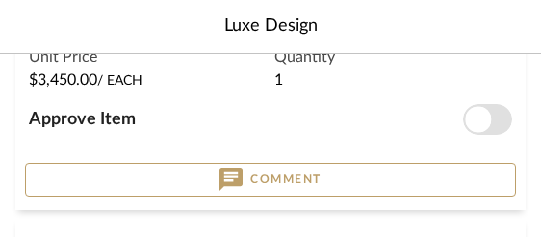
click at [88, 166] on button "Comment" at bounding box center [270, 180] width 491 height 34
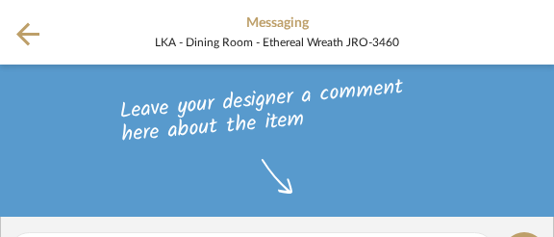
click at [28, 37] on icon at bounding box center [27, 34] width 23 height 24
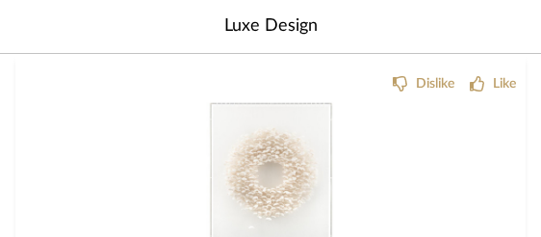
scroll to position [2337, 0]
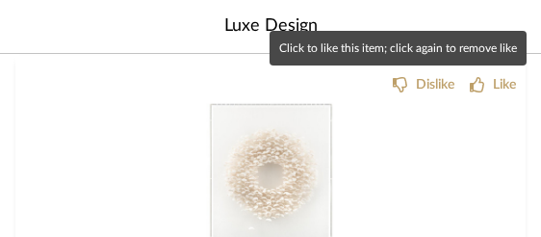
click at [481, 82] on icon at bounding box center [477, 84] width 15 height 15
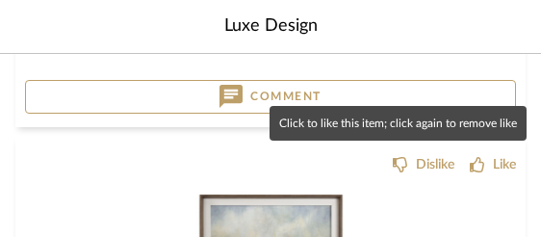
scroll to position [2677, 0]
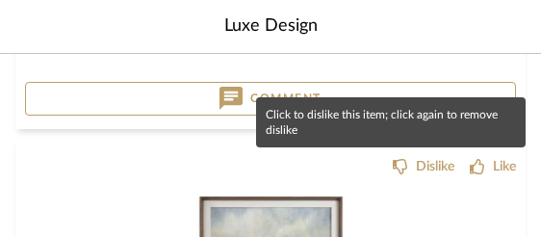
click at [422, 166] on div "Dislike" at bounding box center [435, 166] width 38 height 19
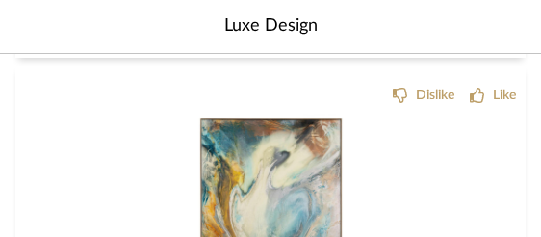
scroll to position [3168, 0]
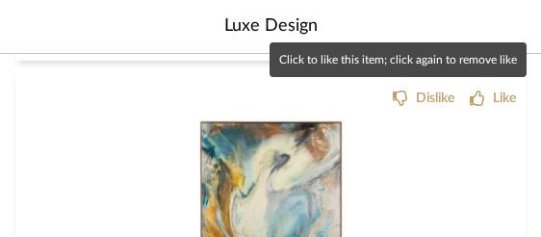
click at [497, 96] on div "Like" at bounding box center [504, 98] width 23 height 19
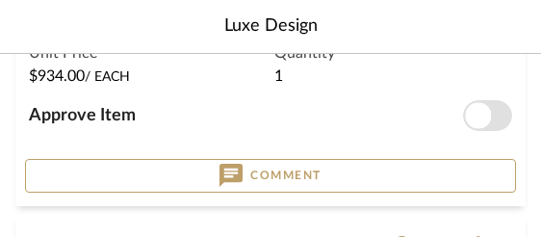
scroll to position [3869, 0]
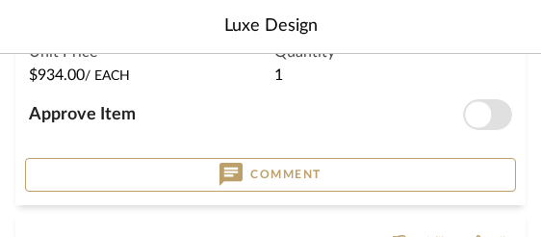
click at [110, 175] on button "Comment" at bounding box center [270, 175] width 491 height 34
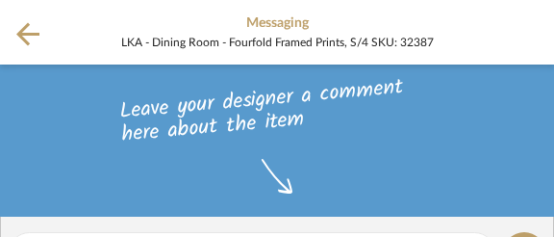
click at [30, 32] on icon at bounding box center [27, 33] width 23 height 23
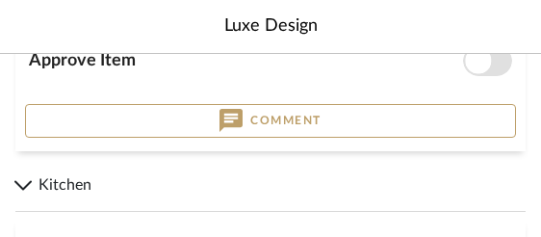
scroll to position [4351, 0]
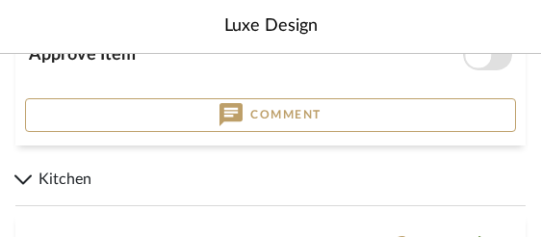
click at [106, 113] on button "Comment" at bounding box center [270, 115] width 491 height 34
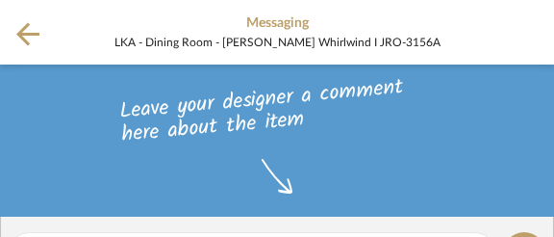
click at [32, 36] on icon at bounding box center [27, 34] width 23 height 24
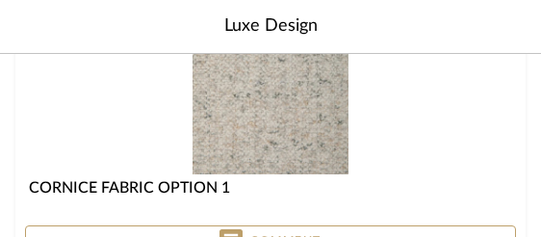
scroll to position [7341, 0]
